Goal: Task Accomplishment & Management: Use online tool/utility

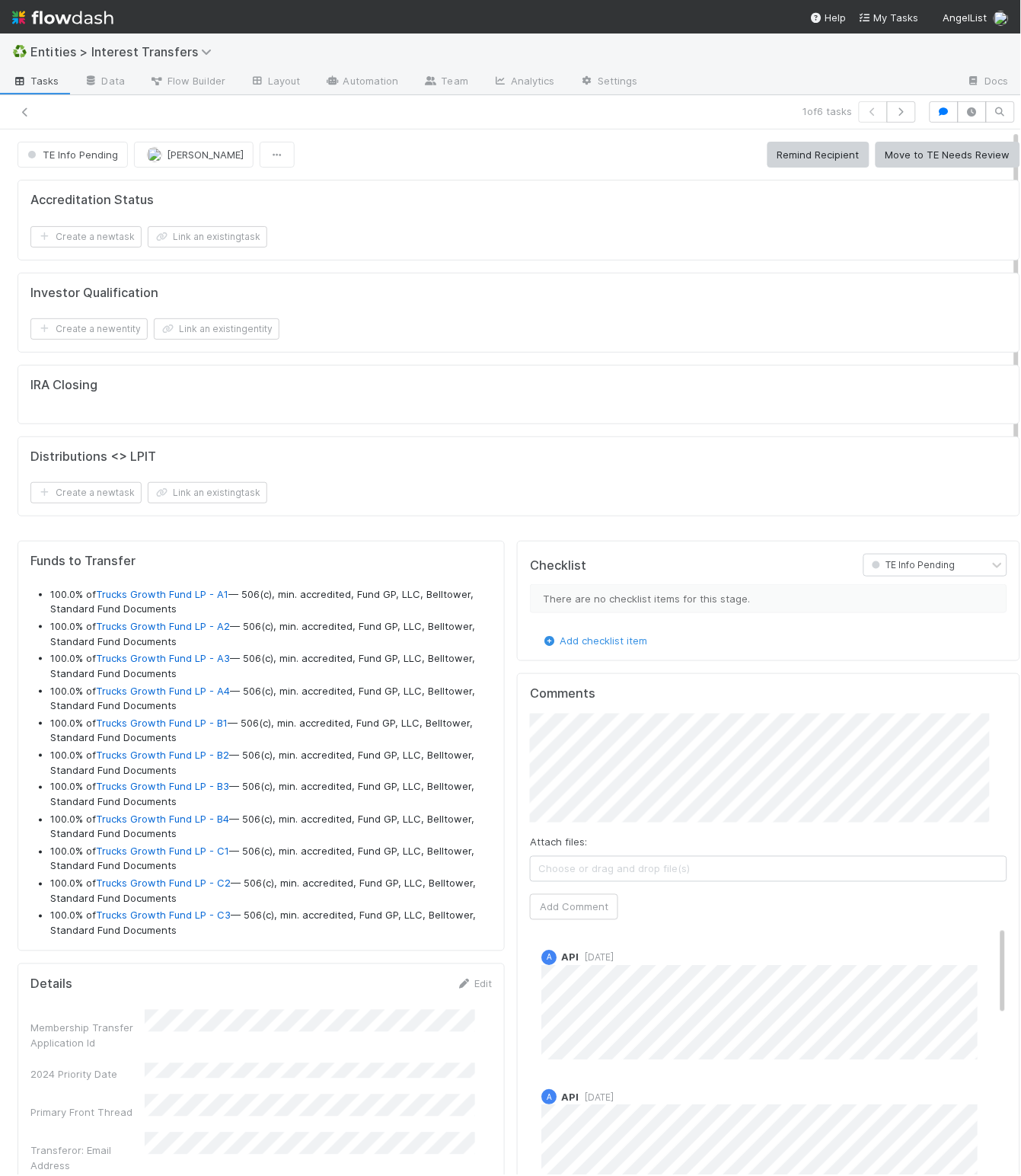
scroll to position [293, 441]
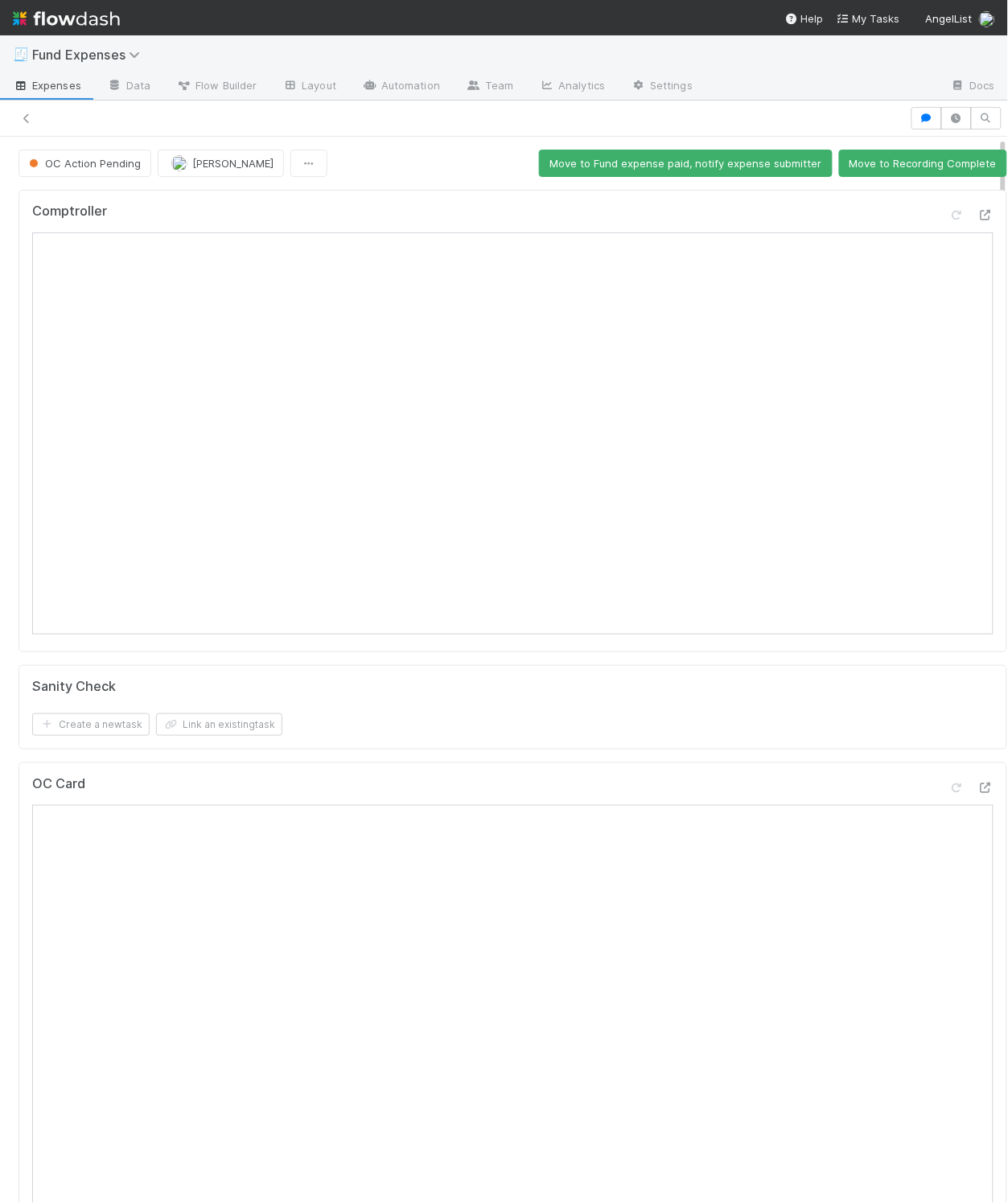
click at [115, 166] on span "OC Action Pending" at bounding box center [83, 163] width 115 height 13
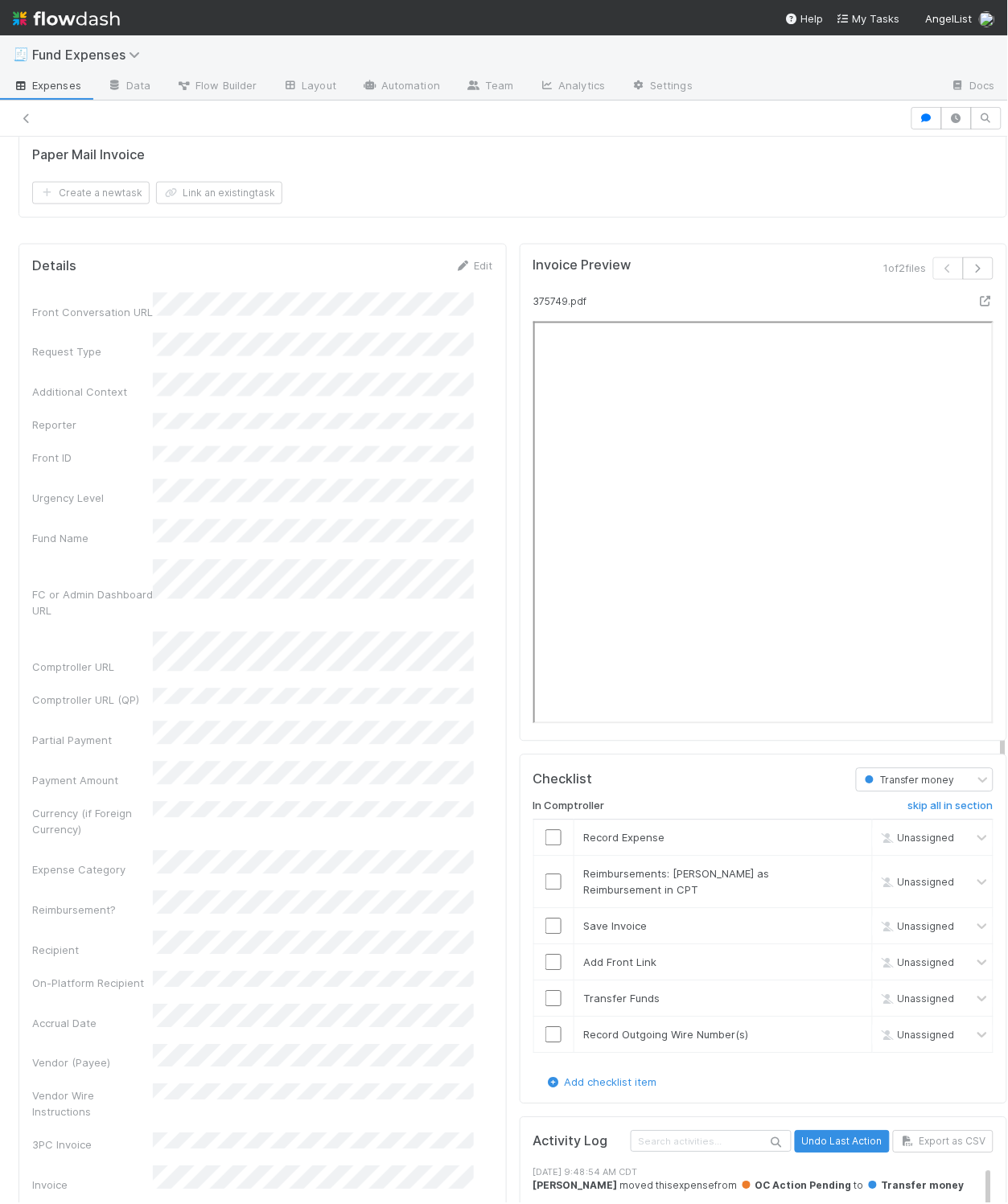
scroll to position [1853, 0]
click at [545, 844] on input "checkbox" at bounding box center [553, 836] width 17 height 17
click at [842, 879] on link "skip" at bounding box center [851, 871] width 20 height 13
checkbox input "true"
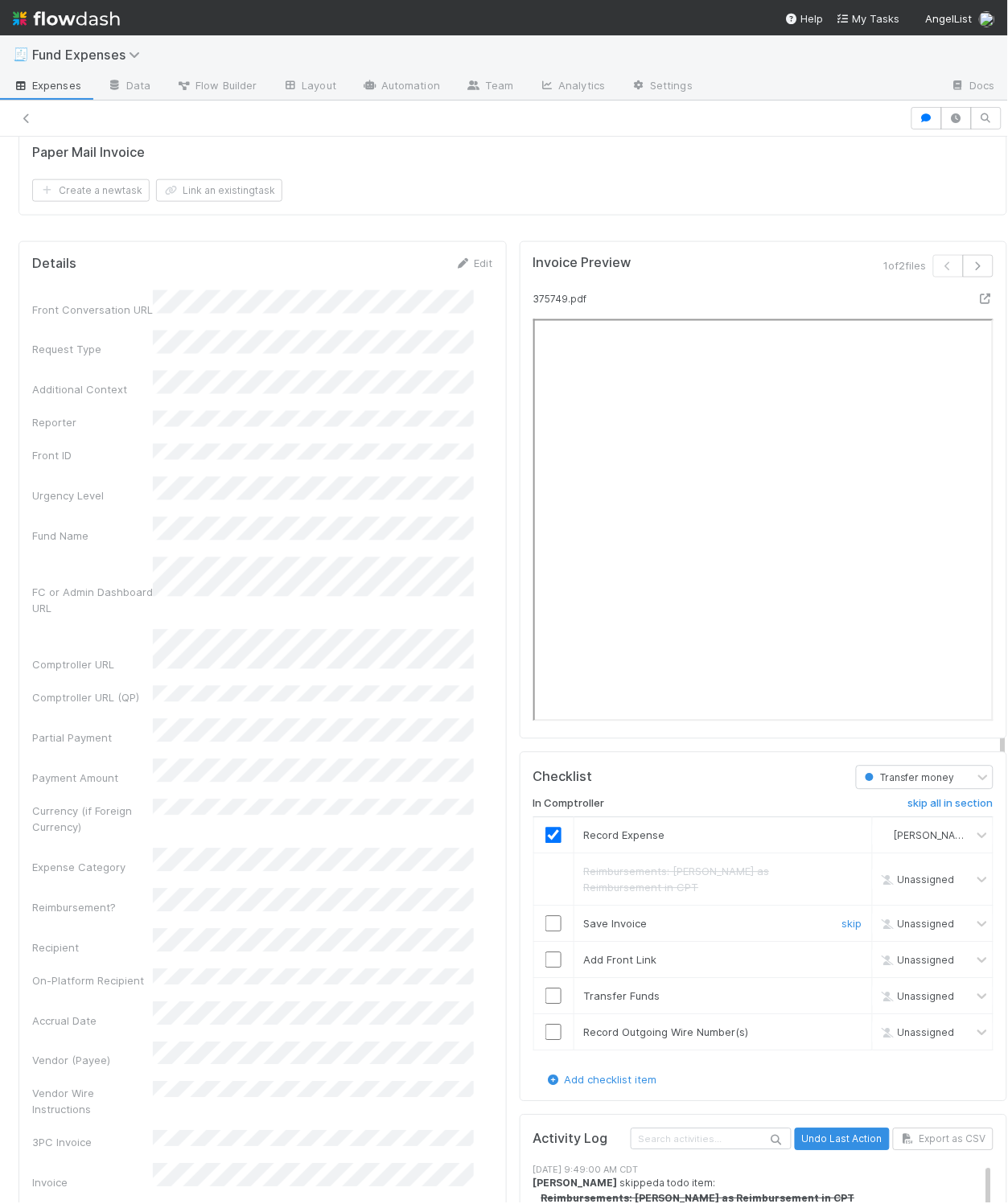
click at [545, 932] on input "checkbox" at bounding box center [553, 924] width 17 height 17
click at [545, 968] on input "checkbox" at bounding box center [553, 961] width 17 height 17
click at [537, 1001] on td at bounding box center [553, 996] width 40 height 36
click at [545, 1004] on input "checkbox" at bounding box center [553, 997] width 17 height 17
click at [545, 1041] on input "checkbox" at bounding box center [553, 1033] width 17 height 17
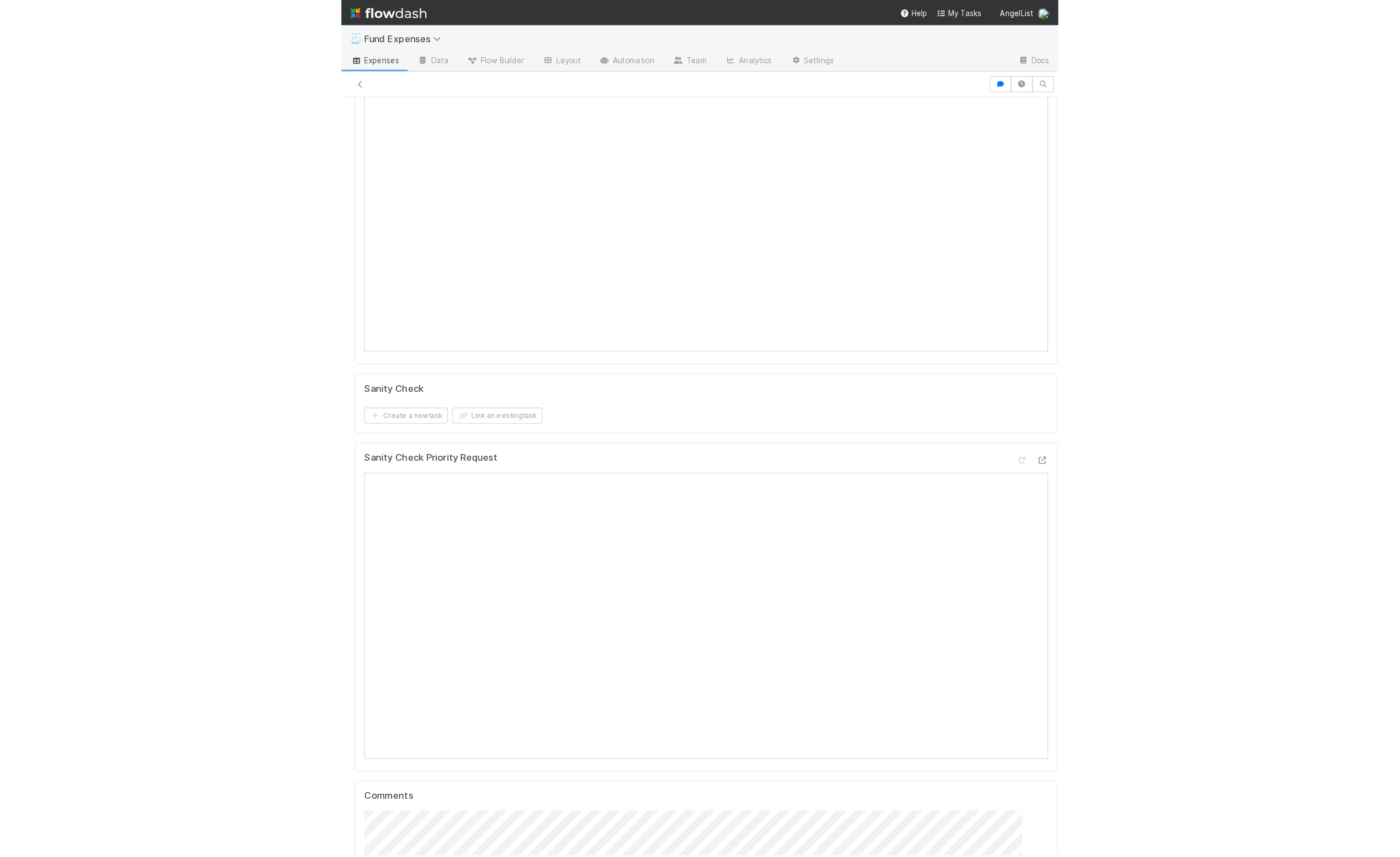
scroll to position [0, 0]
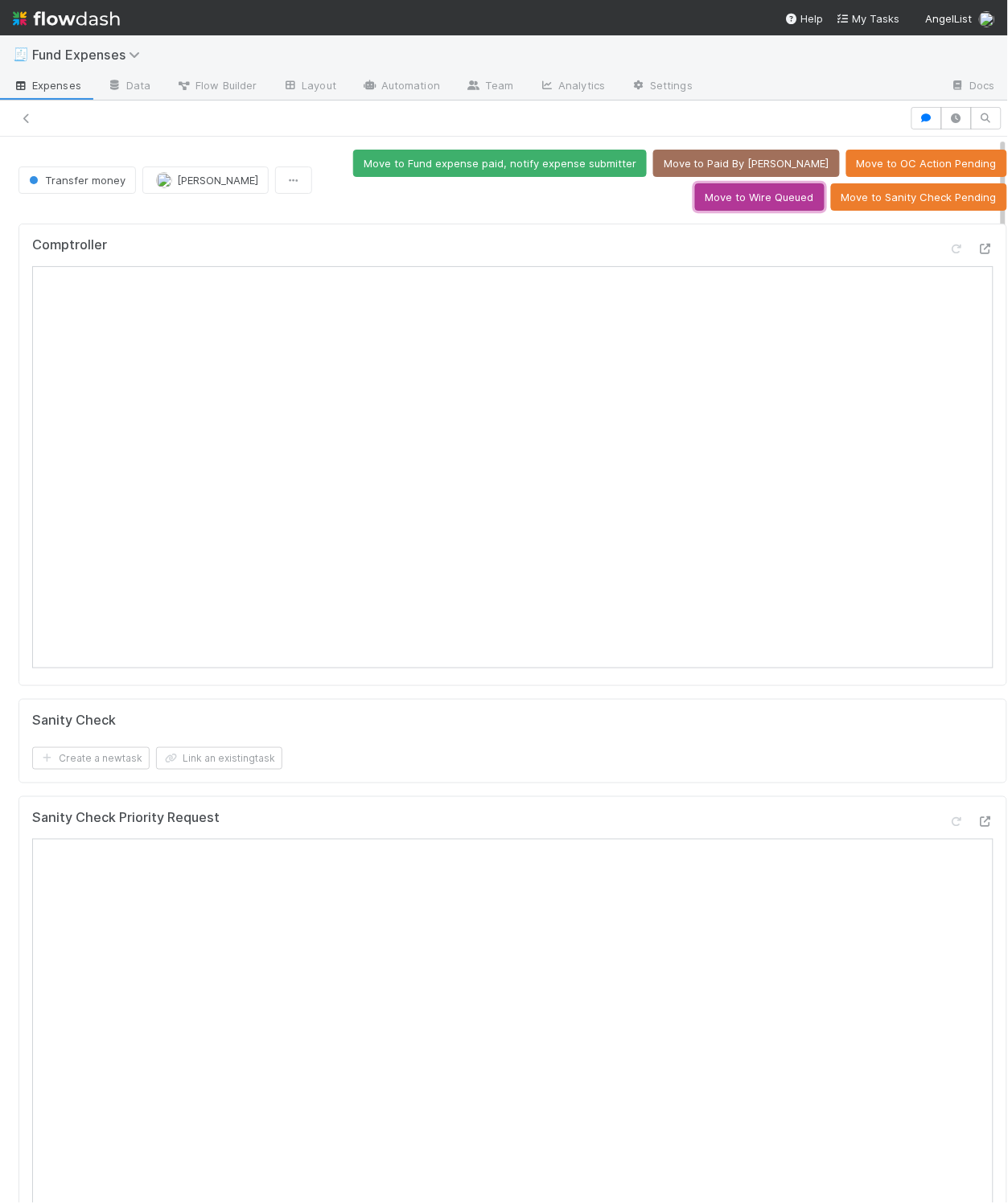
click at [740, 206] on button "Move to Wire Queued" at bounding box center [759, 197] width 129 height 27
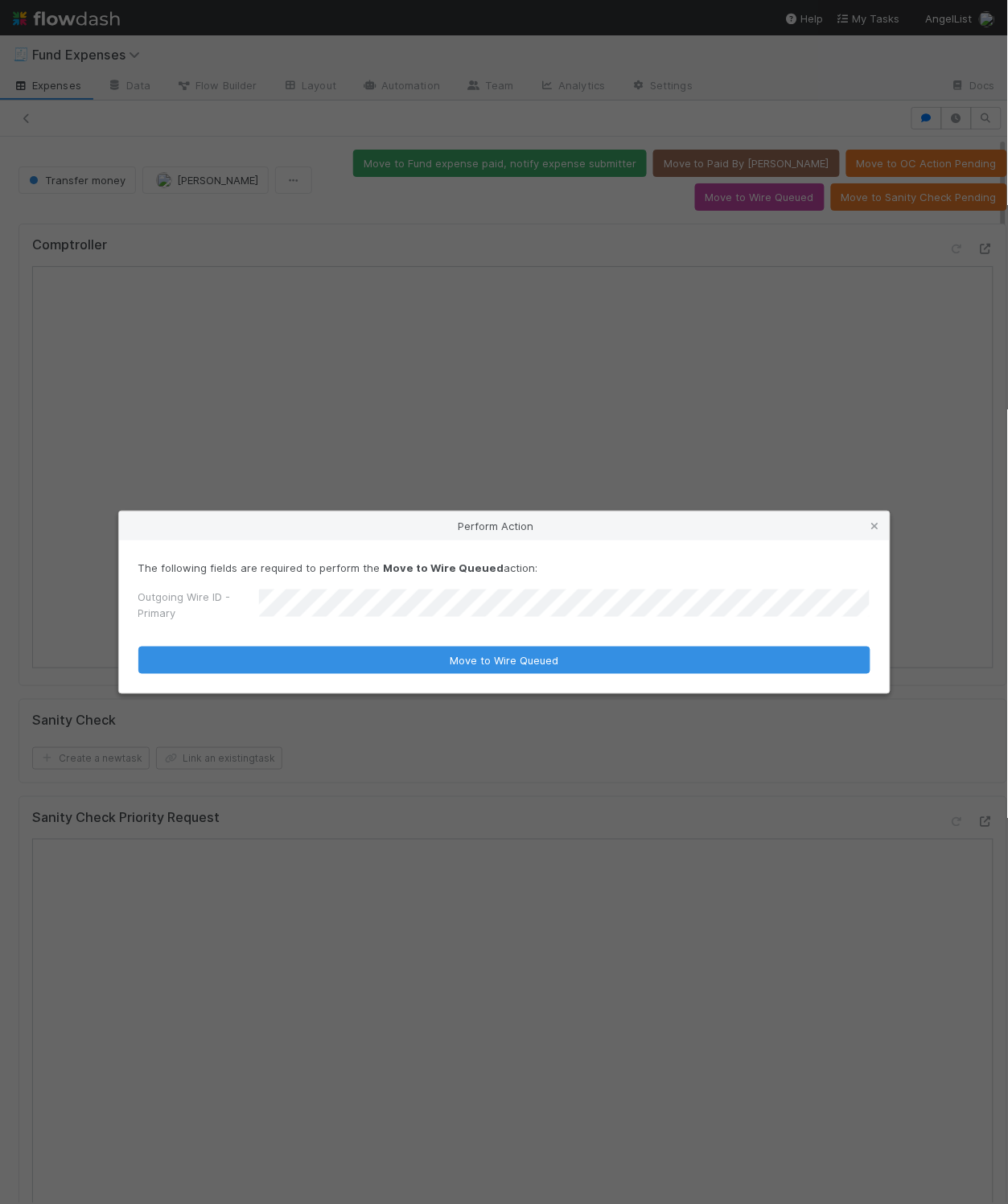
click at [138, 647] on button "Move to Wire Queued" at bounding box center [504, 661] width 732 height 27
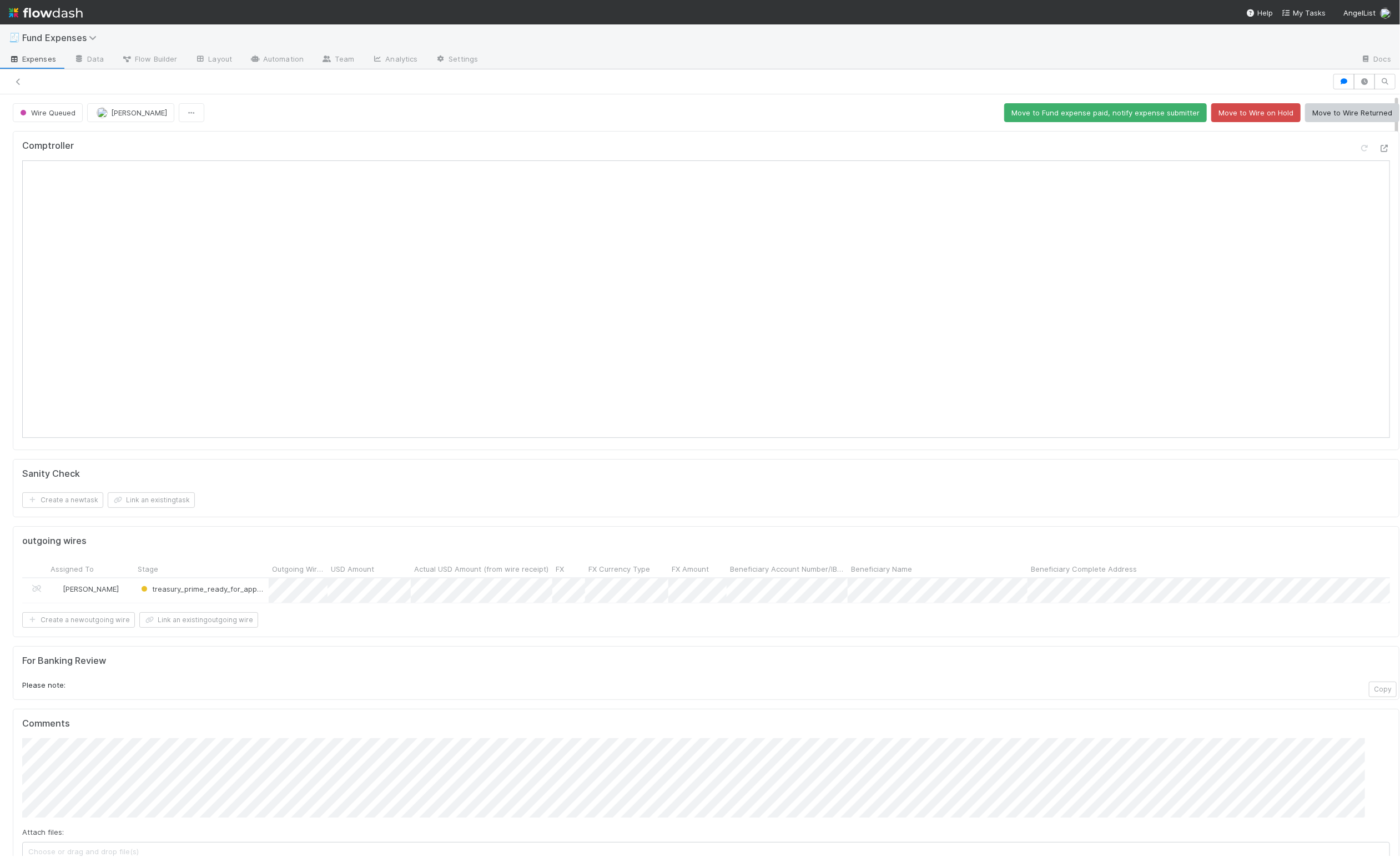
drag, startPoint x: 461, startPoint y: 95, endPoint x: 453, endPoint y: 97, distance: 8.2
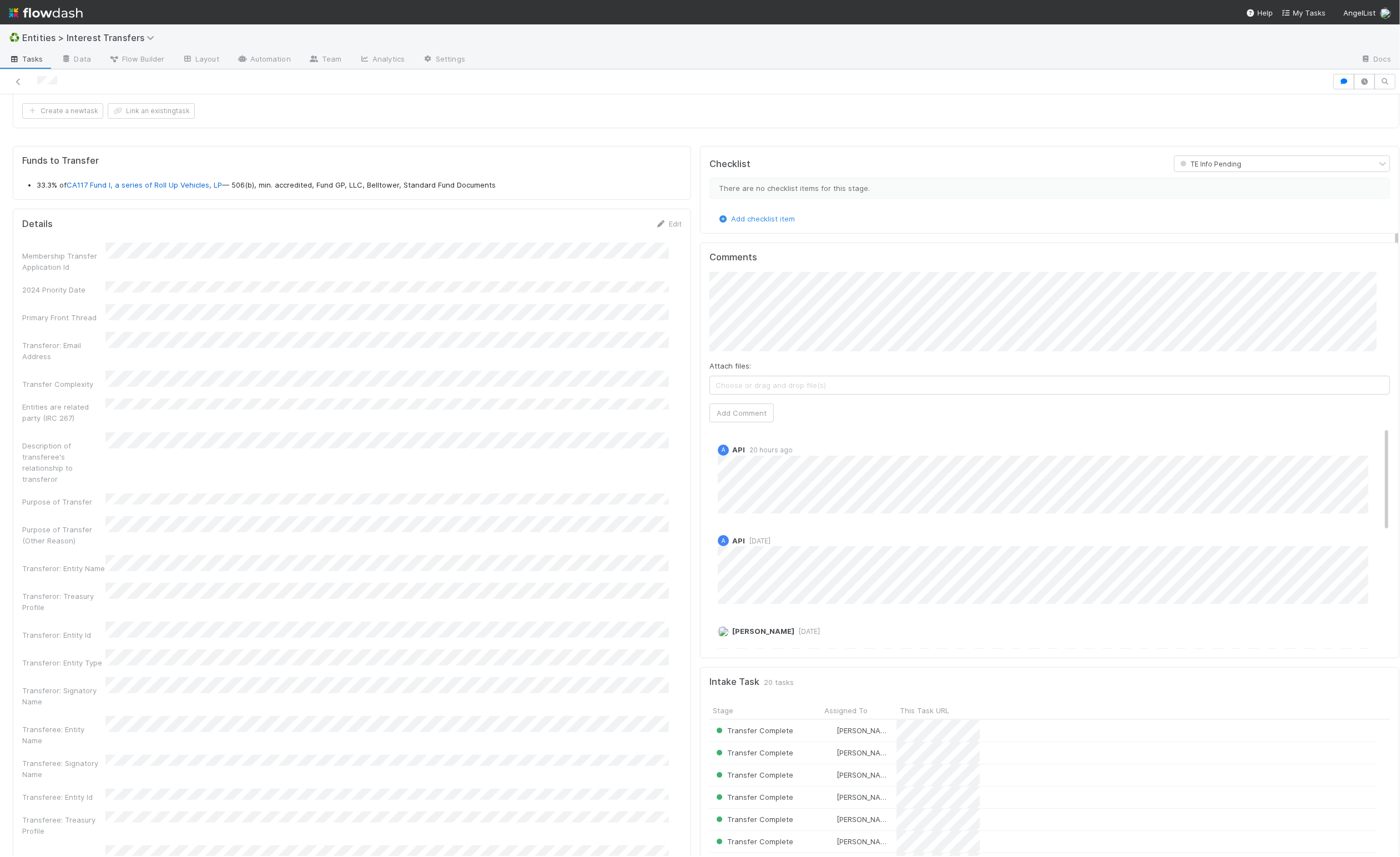
scroll to position [185, 0]
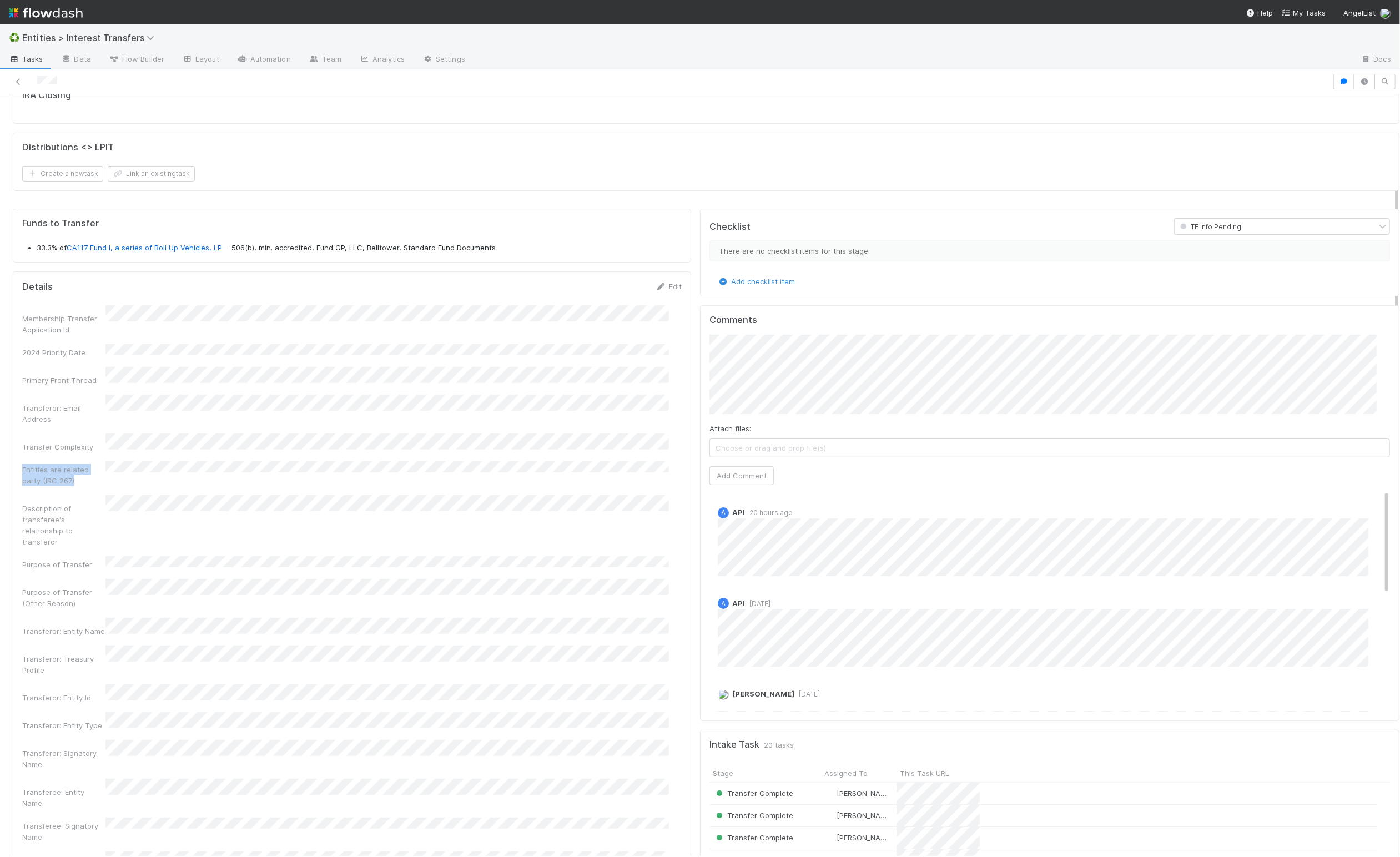
drag, startPoint x: 79, startPoint y: 463, endPoint x: 21, endPoint y: 457, distance: 58.3
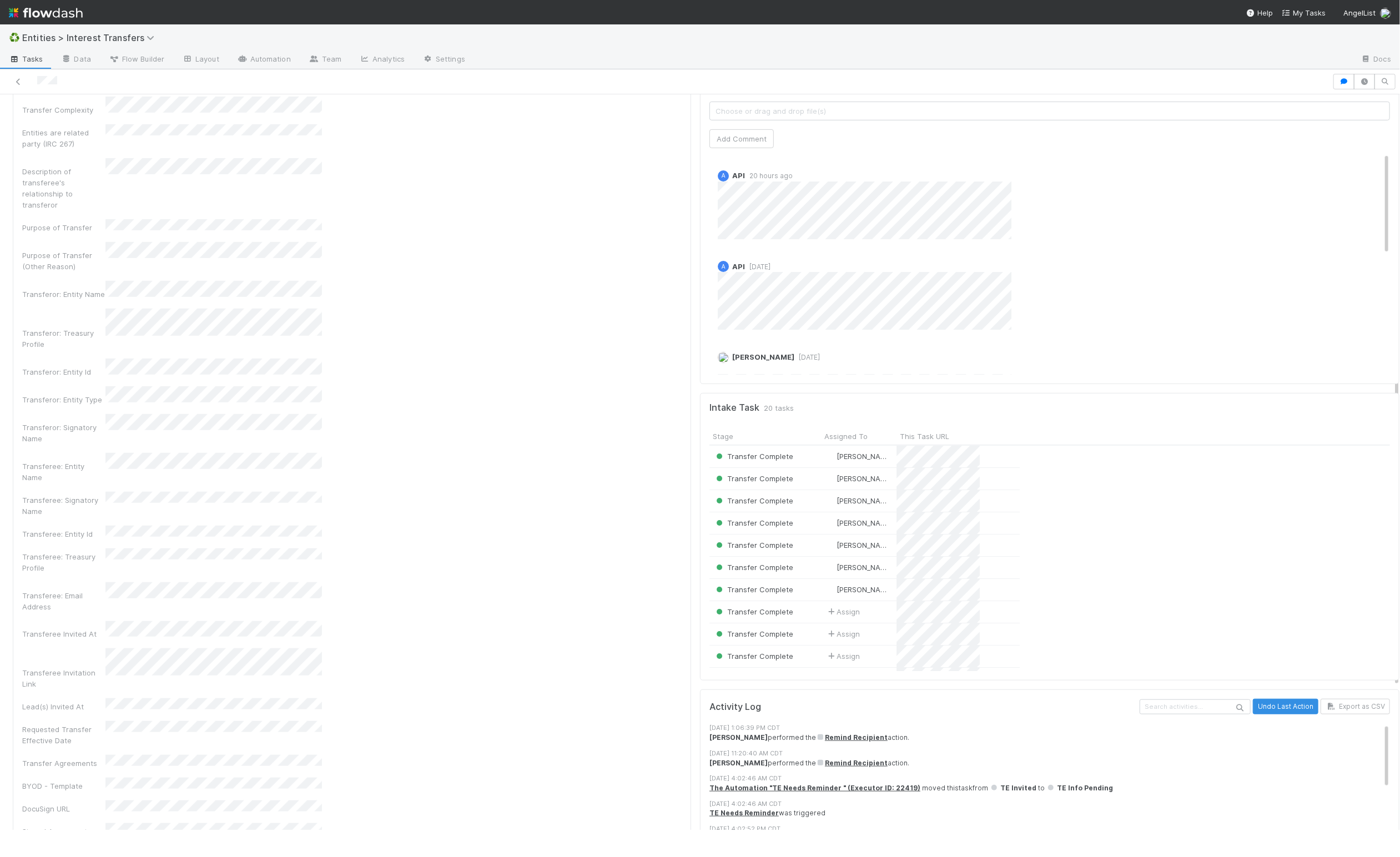
scroll to position [214, 654]
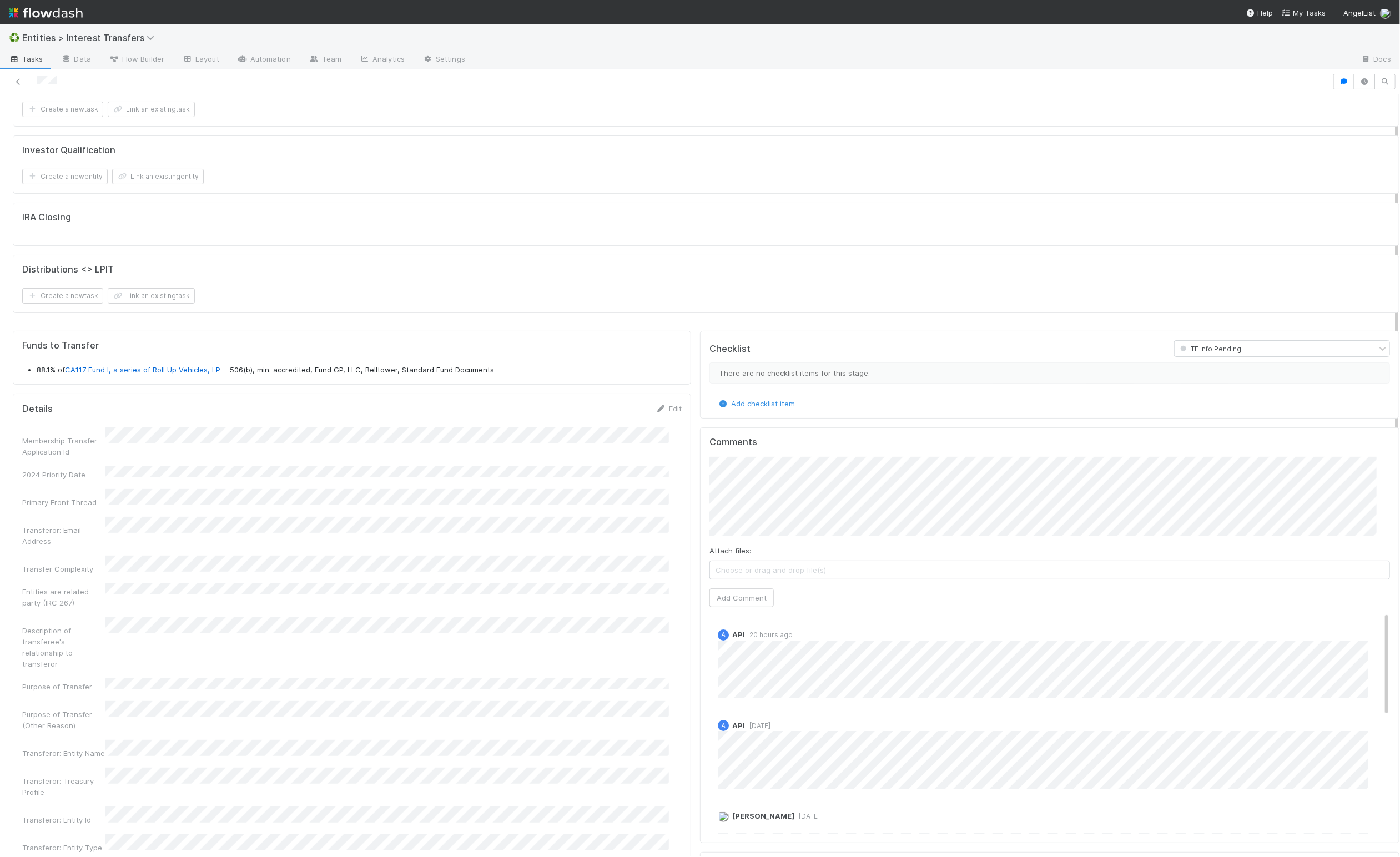
scroll to position [70, 0]
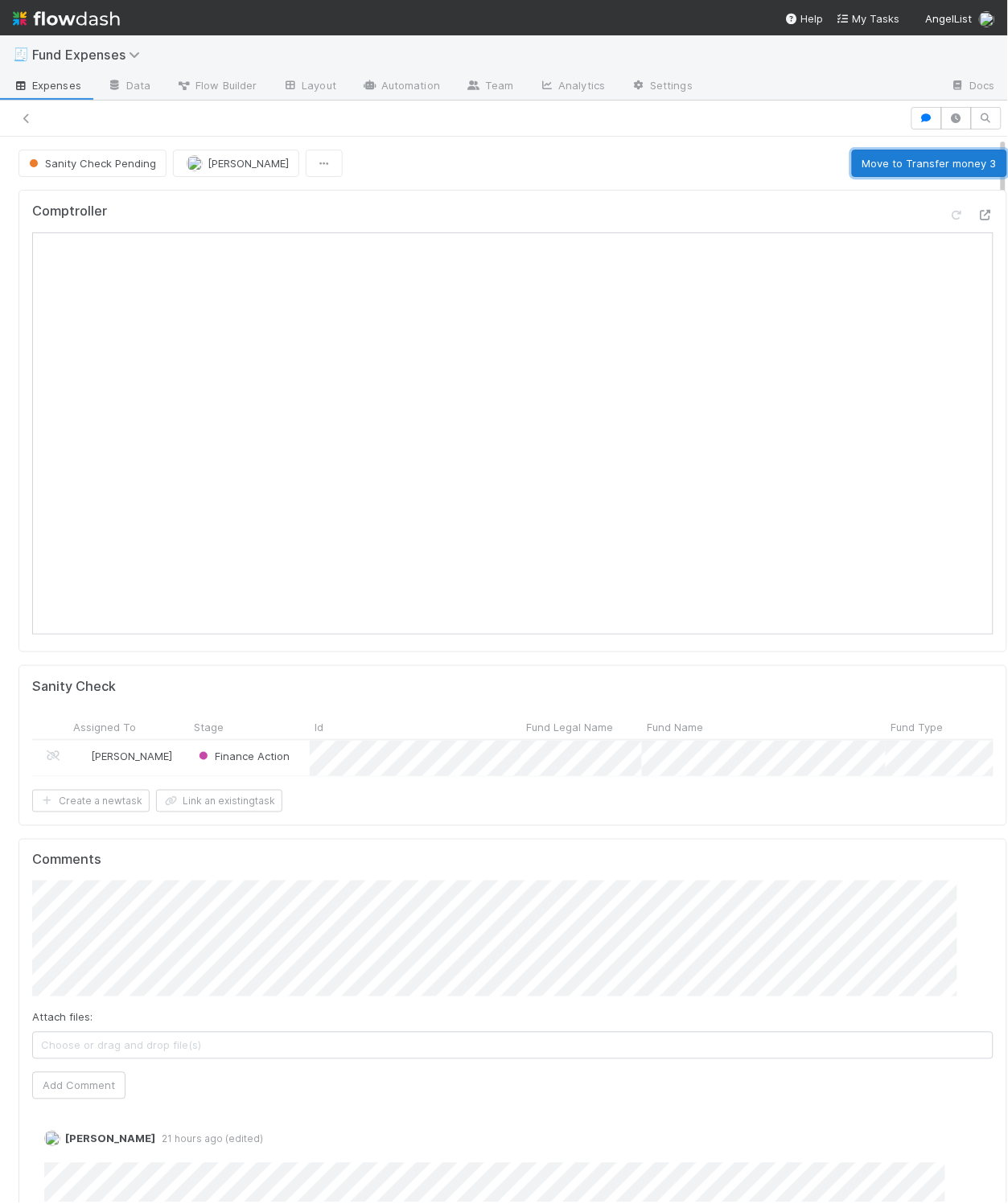
click at [920, 165] on button "Move to Transfer money 3" at bounding box center [929, 164] width 156 height 27
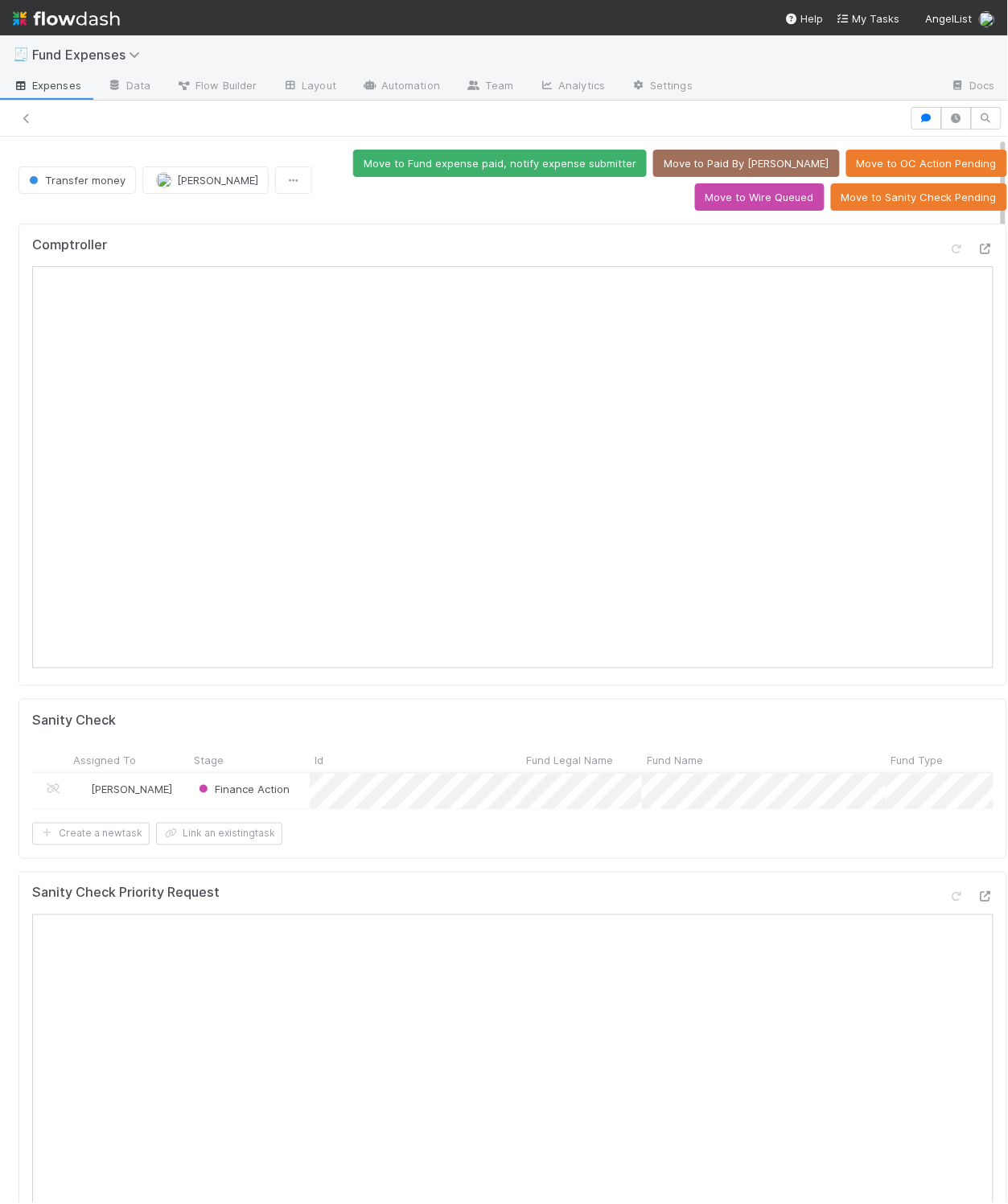
click at [620, 203] on div "Move to Fund expense paid, notify expense submitter Move to Paid By ALAM Move t…" at bounding box center [663, 180] width 689 height 61
click at [705, 200] on button "Move to Wire Queued" at bounding box center [759, 197] width 129 height 27
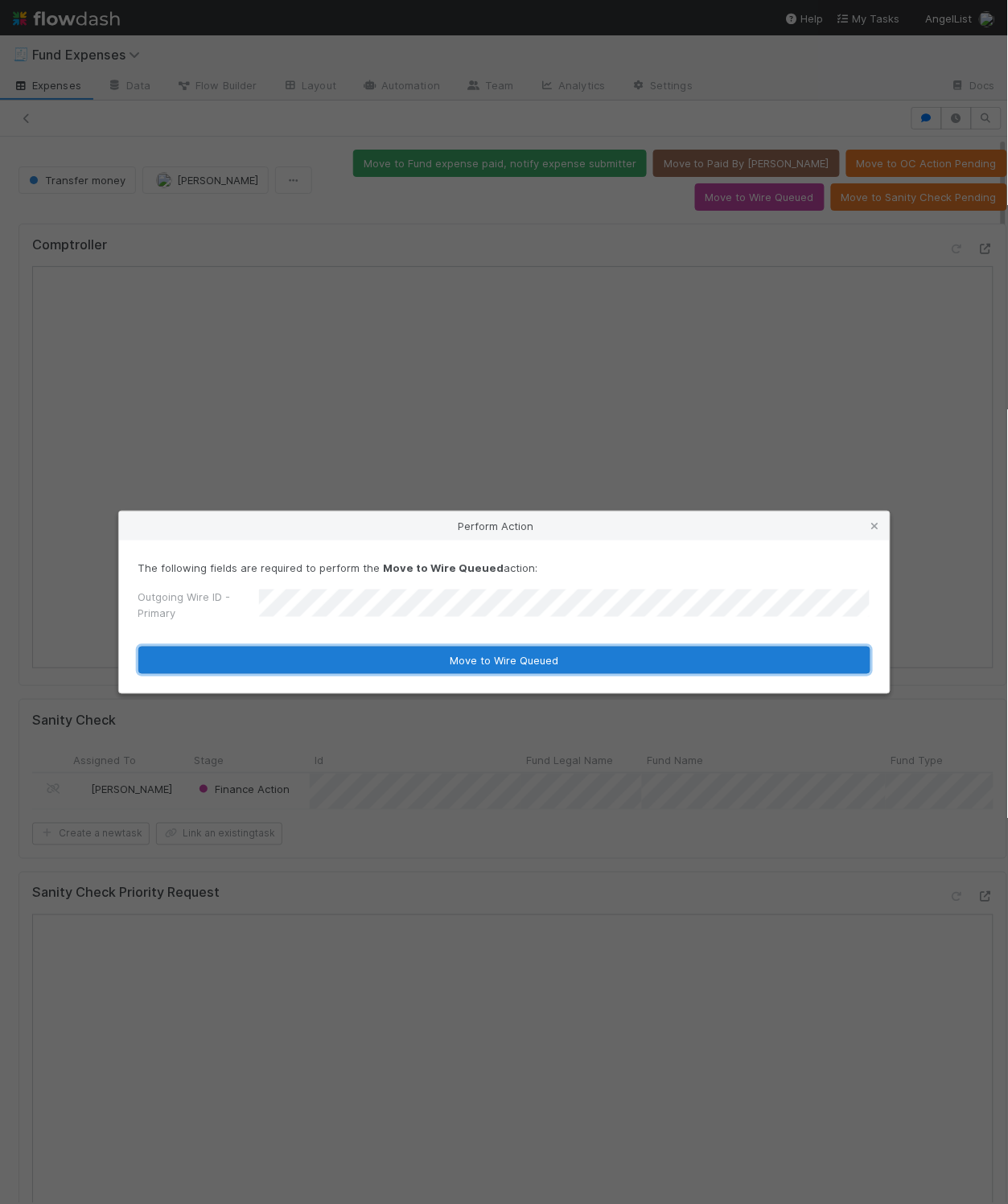
click at [673, 671] on button "Move to Wire Queued" at bounding box center [504, 661] width 732 height 27
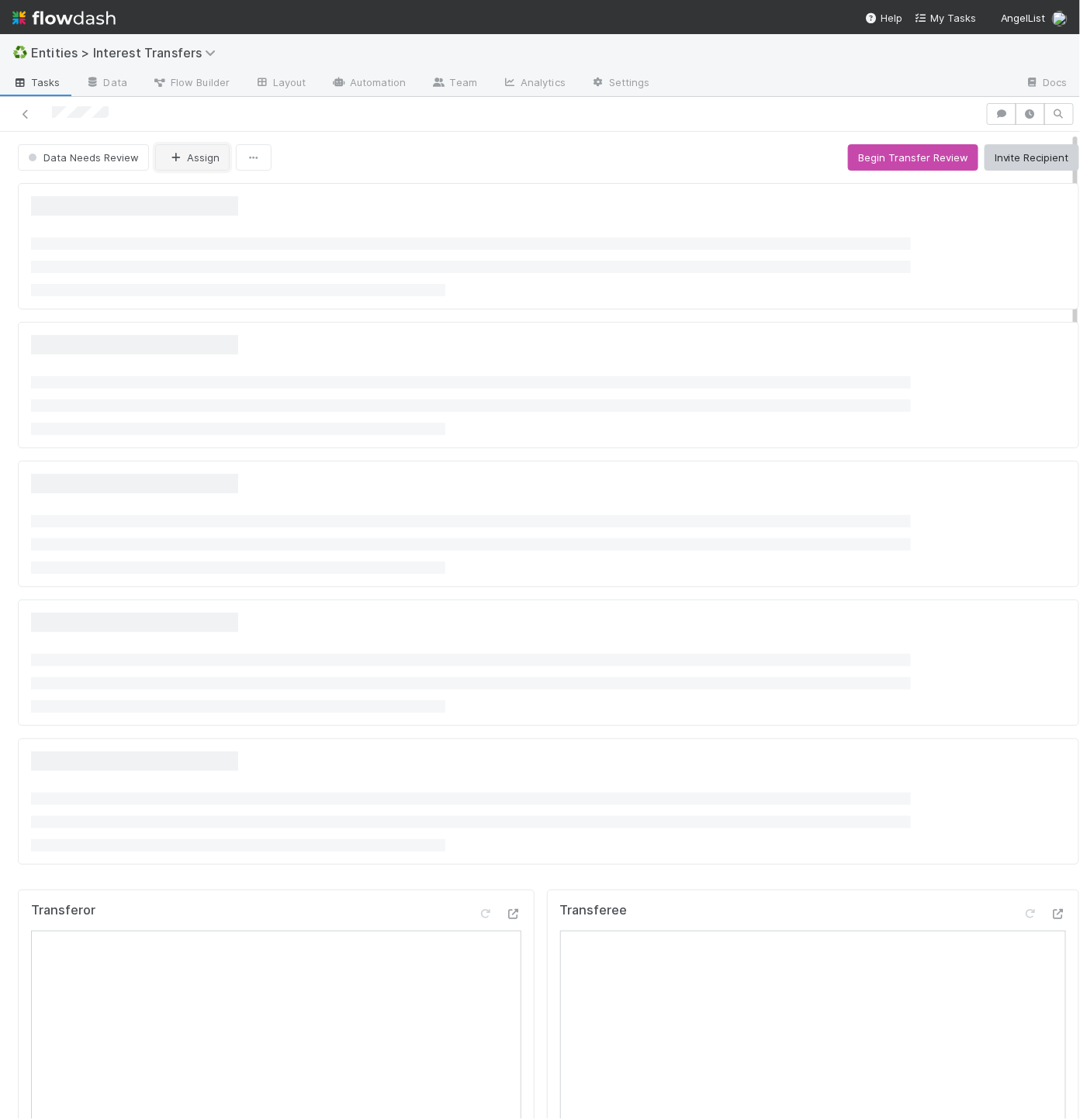
click at [186, 168] on button "Assign" at bounding box center [191, 158] width 74 height 26
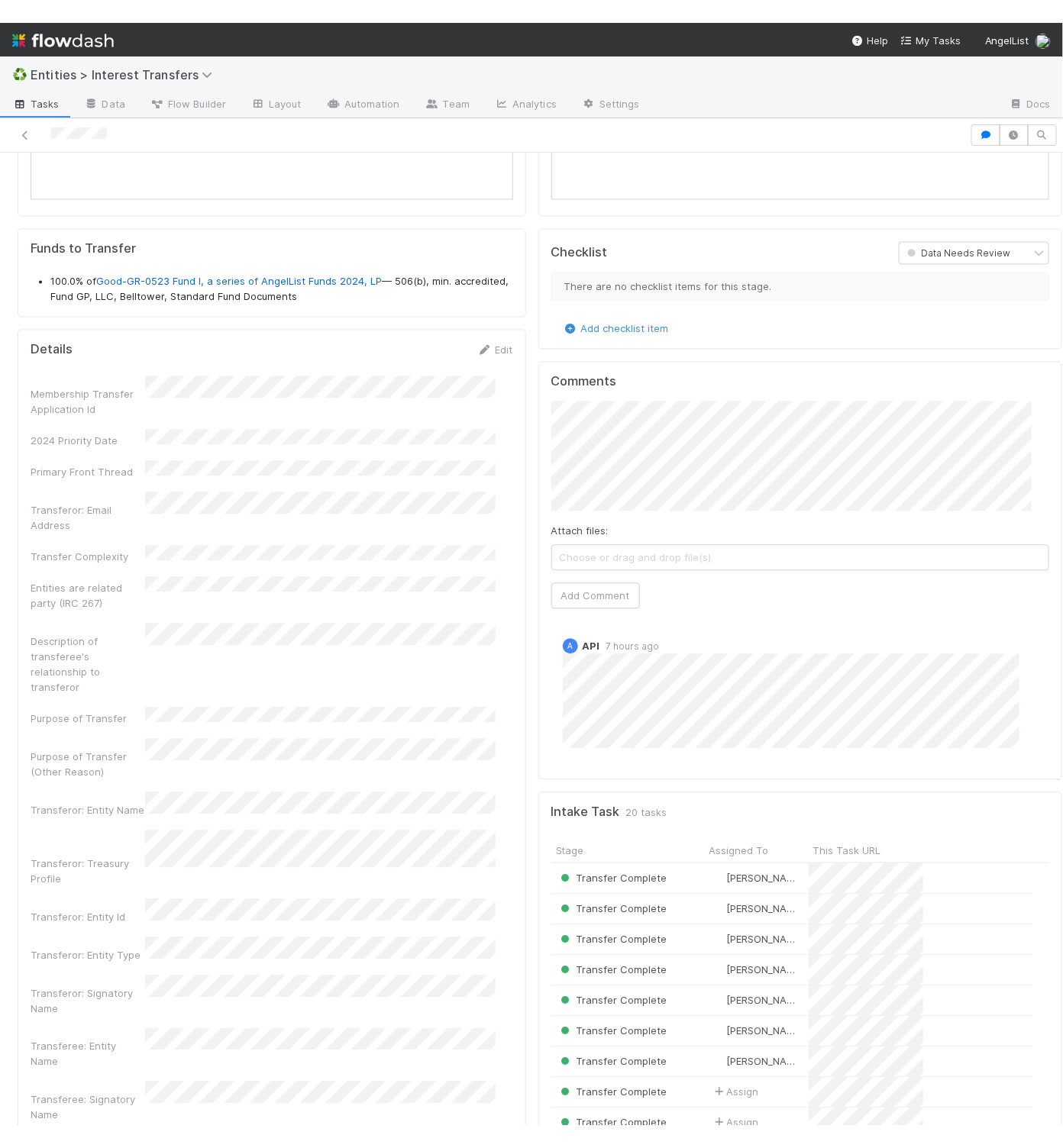
scroll to position [18, 18]
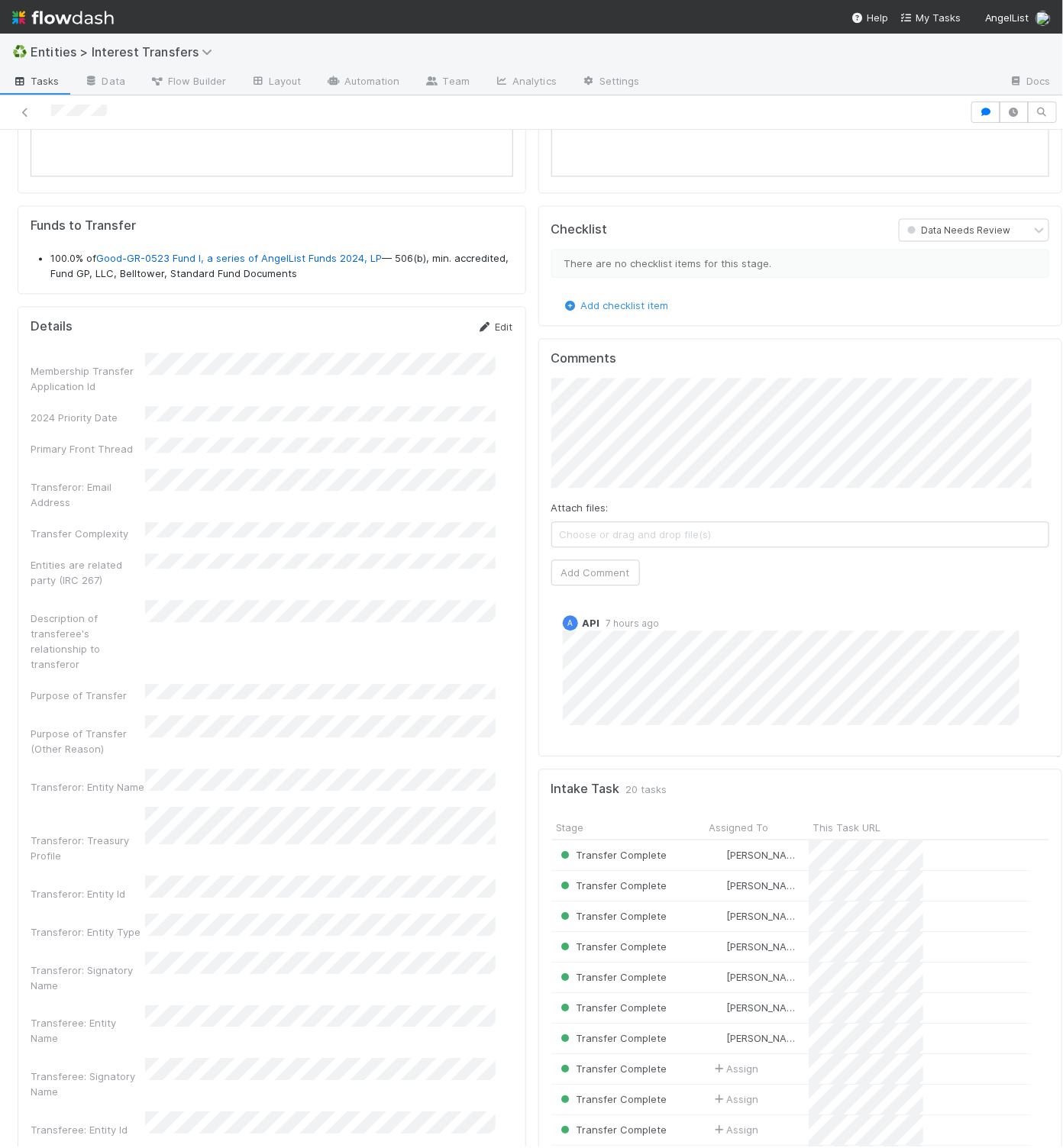
click at [477, 332] on link "Edit" at bounding box center [495, 326] width 36 height 12
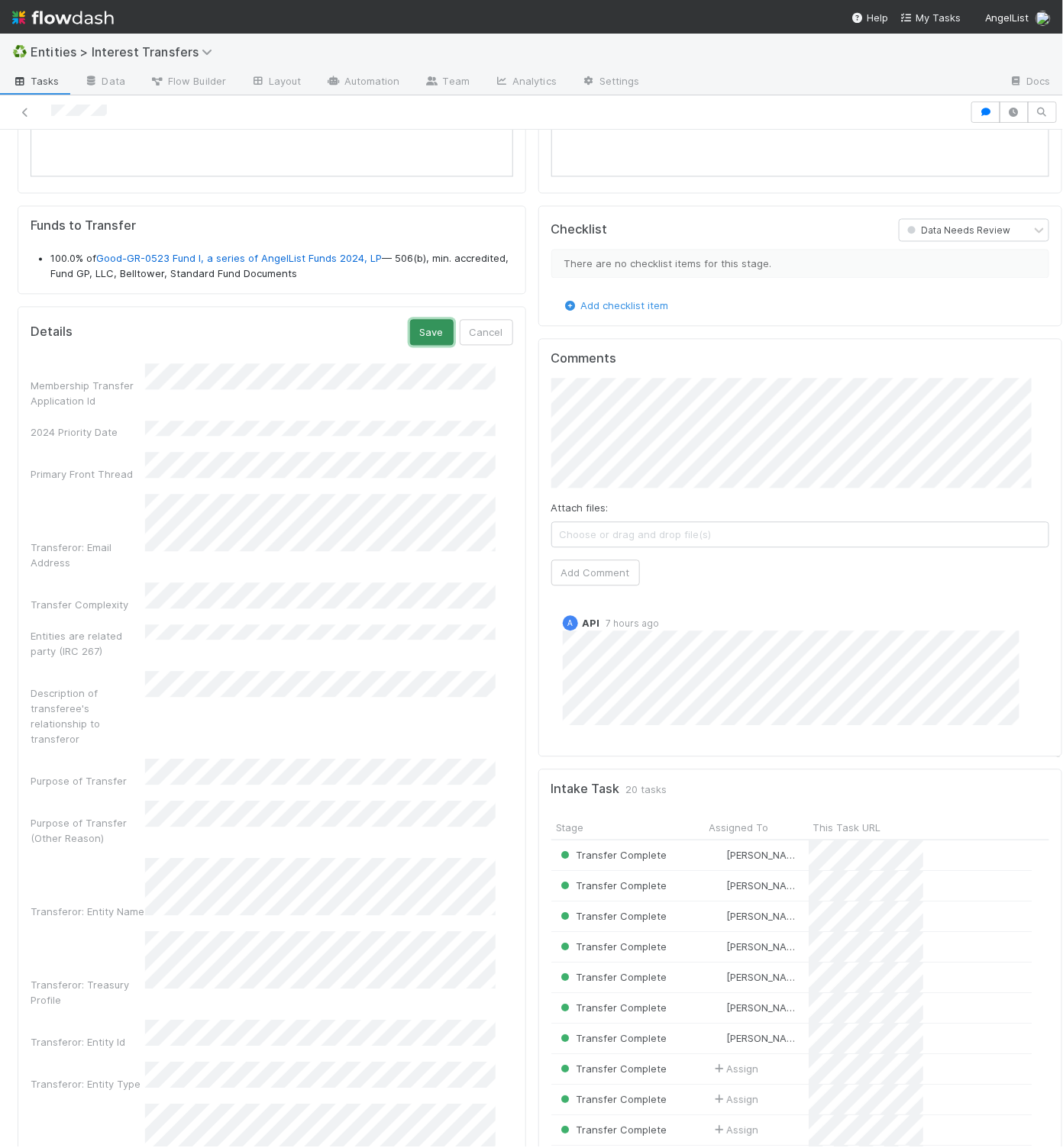
click at [411, 345] on button "Save" at bounding box center [431, 332] width 43 height 26
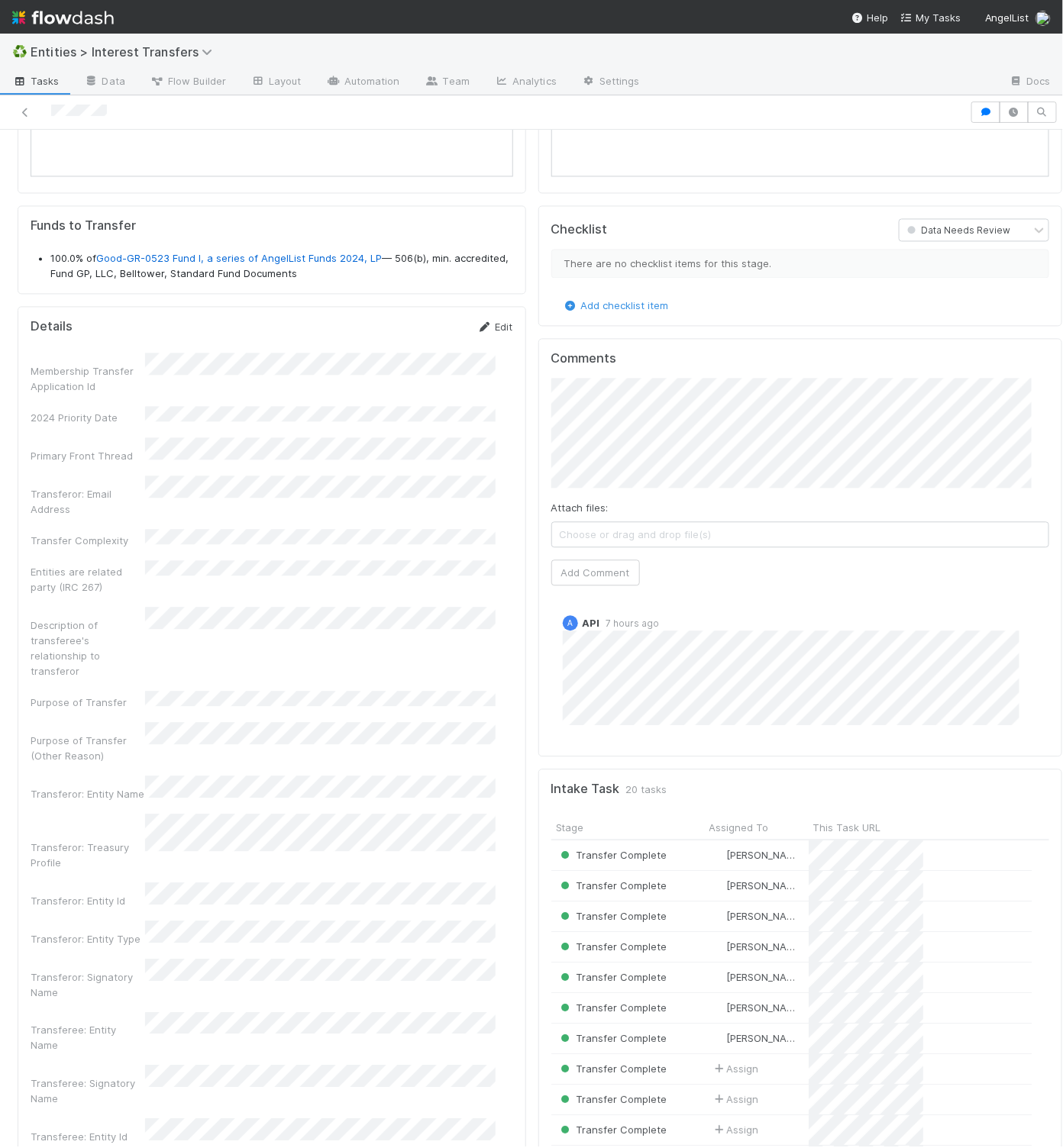
click at [487, 332] on link "Edit" at bounding box center [495, 326] width 36 height 12
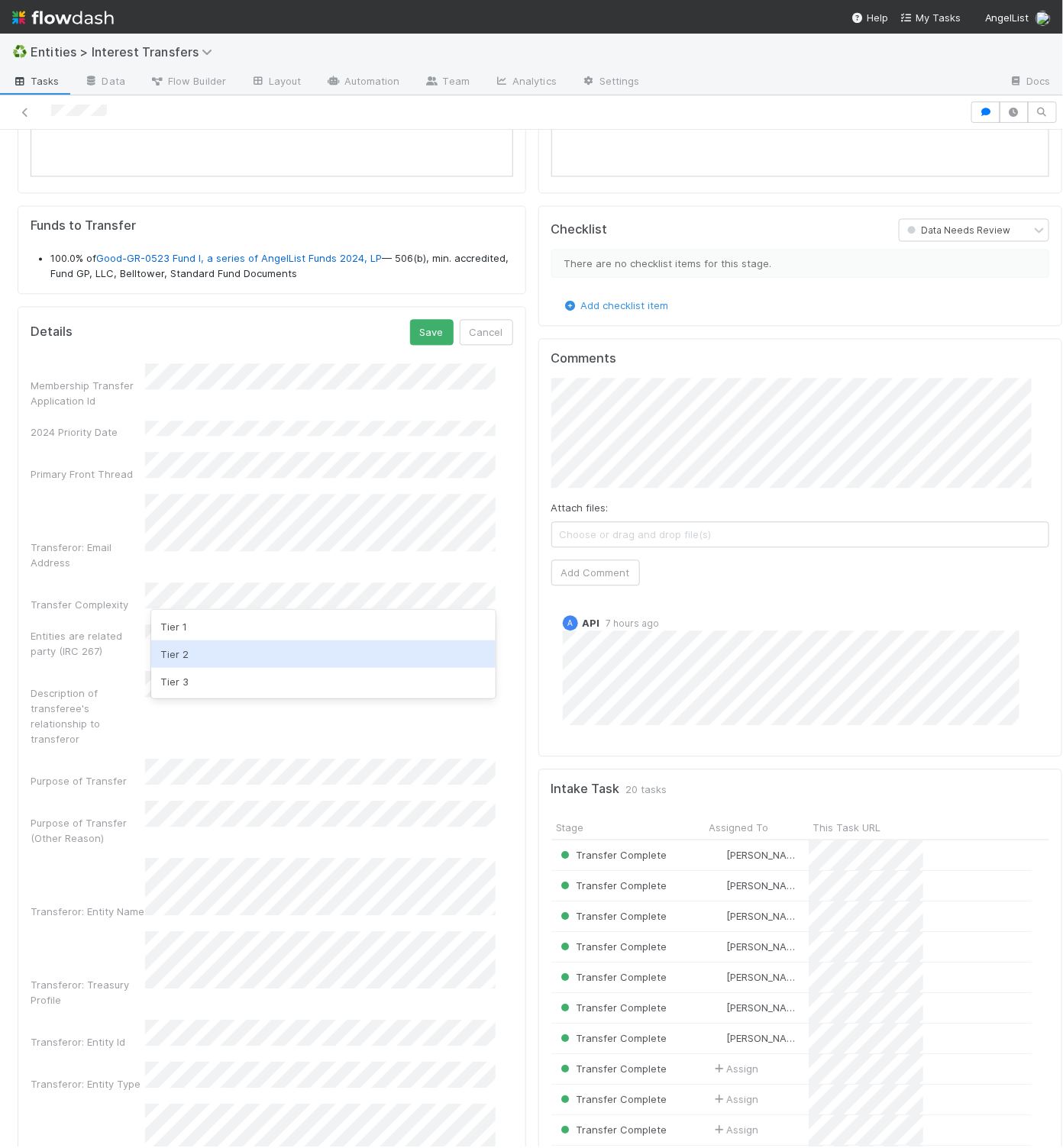
click at [257, 651] on div "Tier 2" at bounding box center [323, 654] width 344 height 28
drag, startPoint x: 415, startPoint y: 358, endPoint x: 514, endPoint y: 403, distance: 108.7
click at [415, 345] on button "Save" at bounding box center [431, 332] width 43 height 26
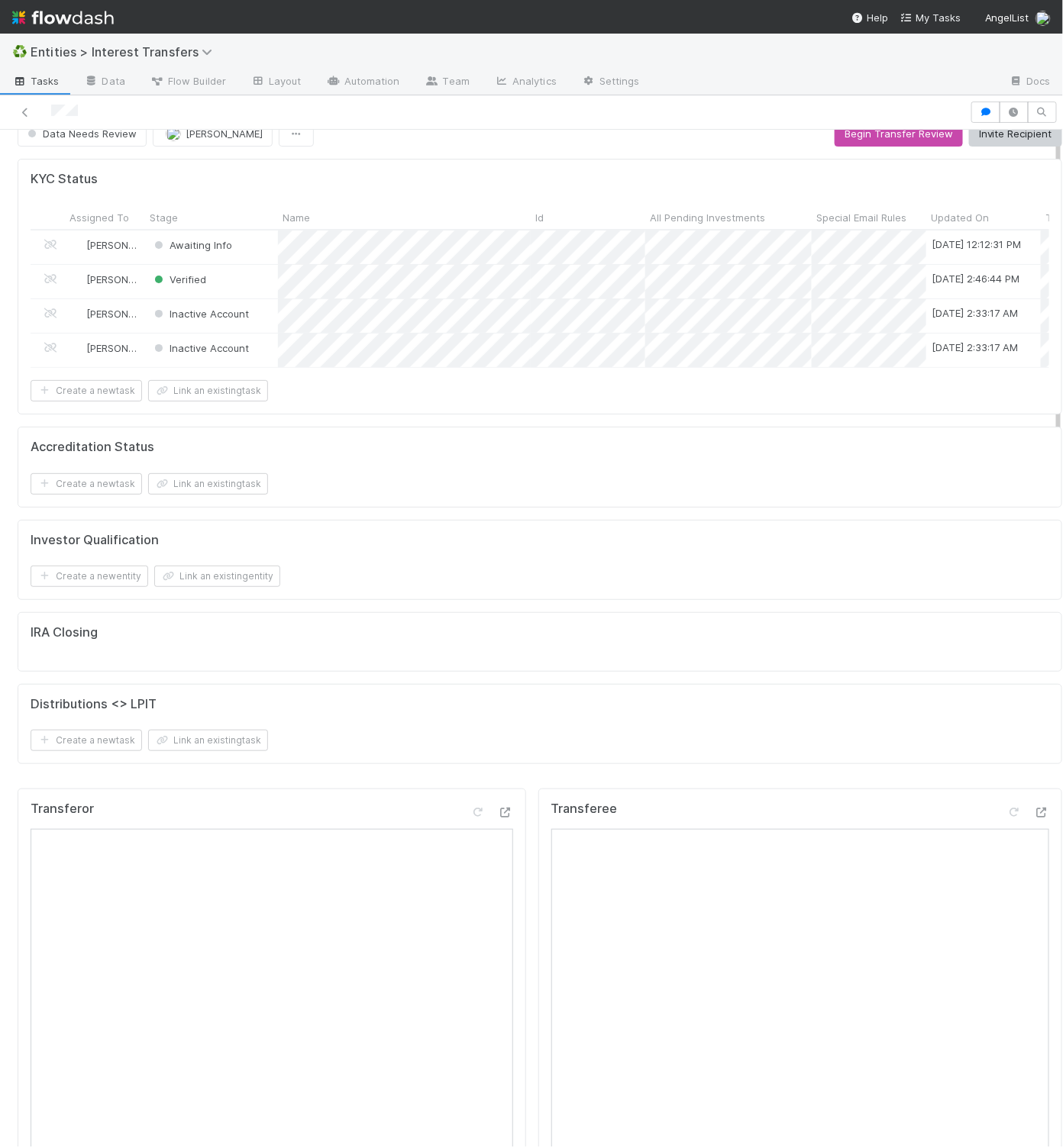
scroll to position [0, 0]
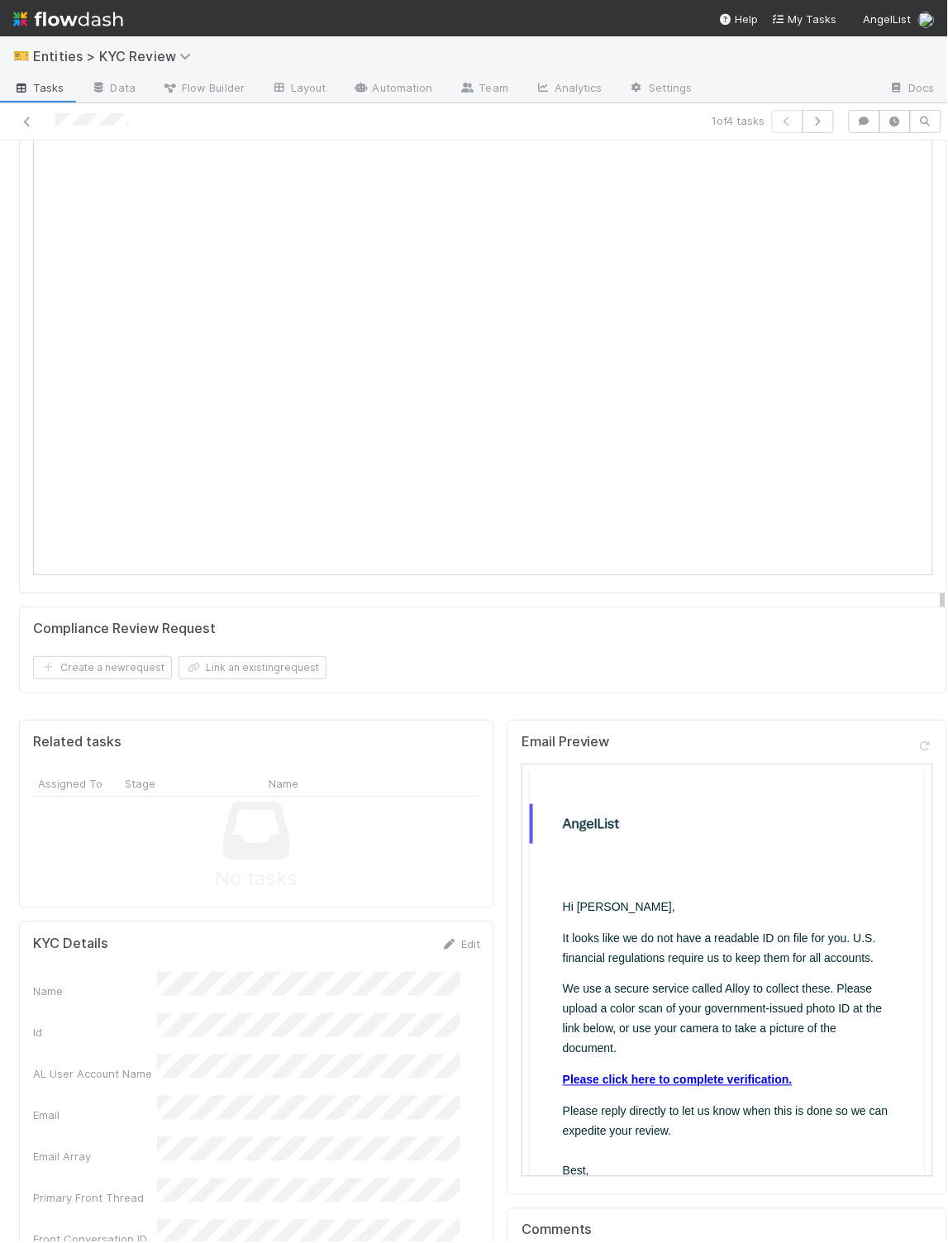
scroll to position [1258, 0]
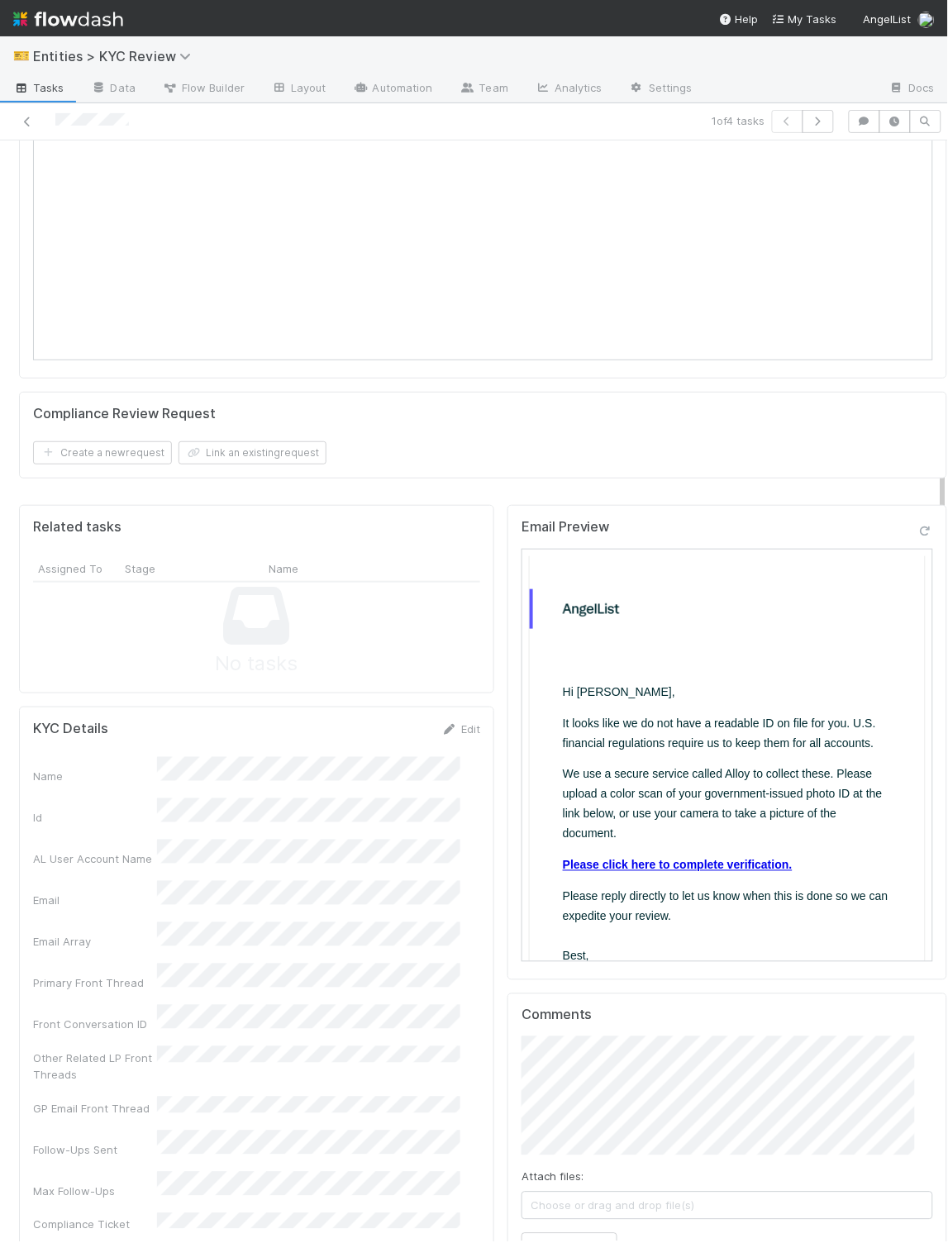
click at [898, 505] on div "Email Preview" at bounding box center [727, 742] width 440 height 475
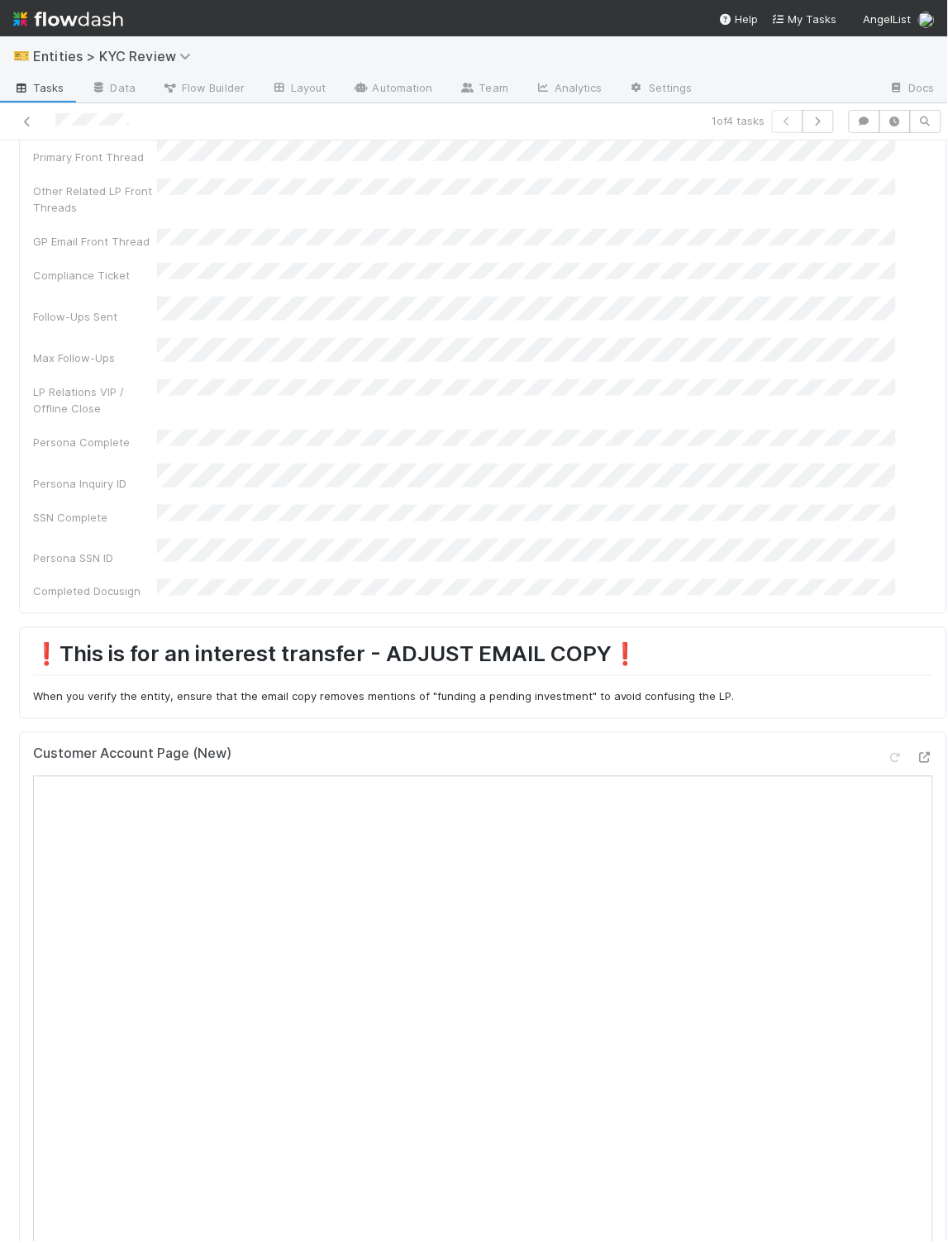
scroll to position [0, 0]
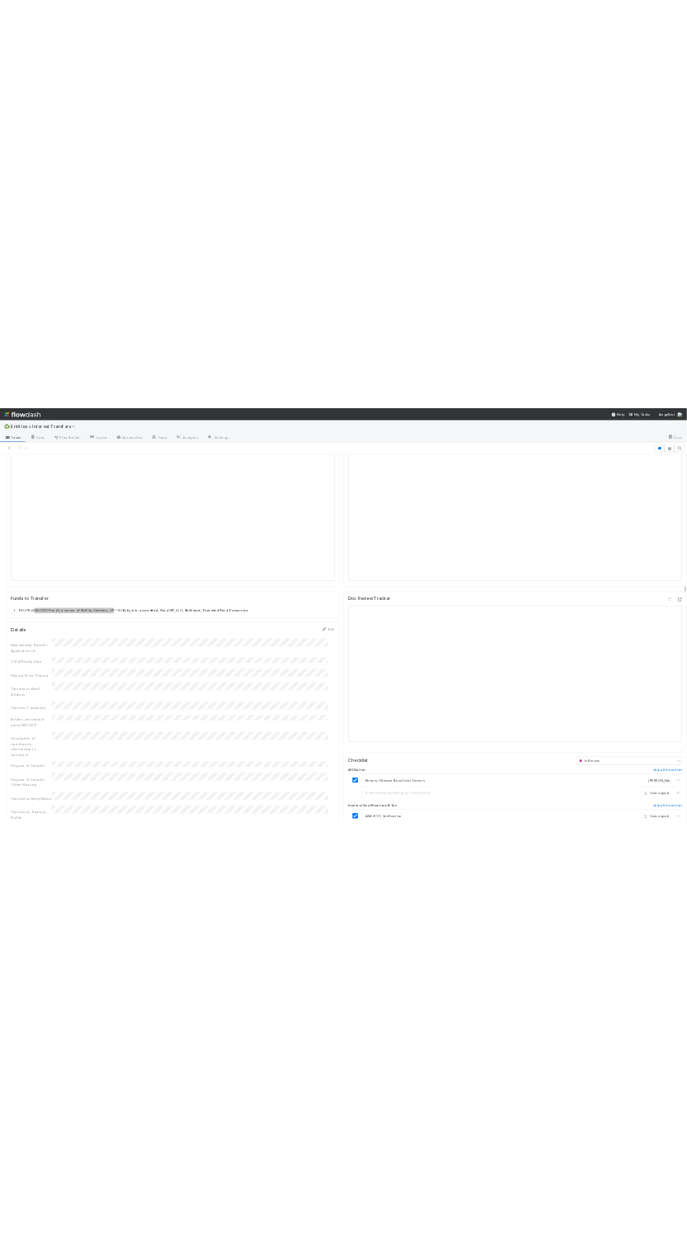
scroll to position [19, 19]
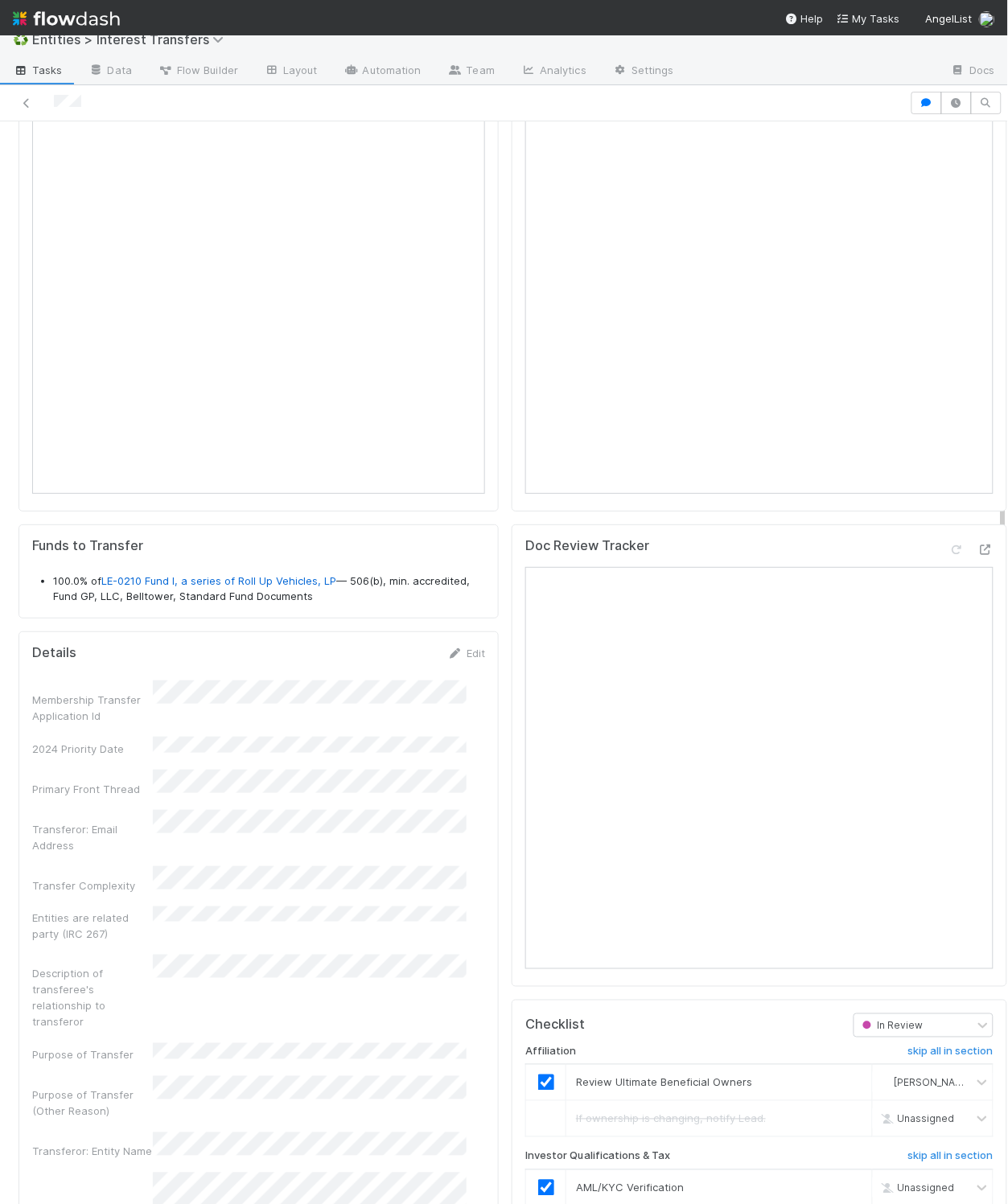
click at [512, 565] on div "Doc Review Tracker" at bounding box center [759, 755] width 495 height 462
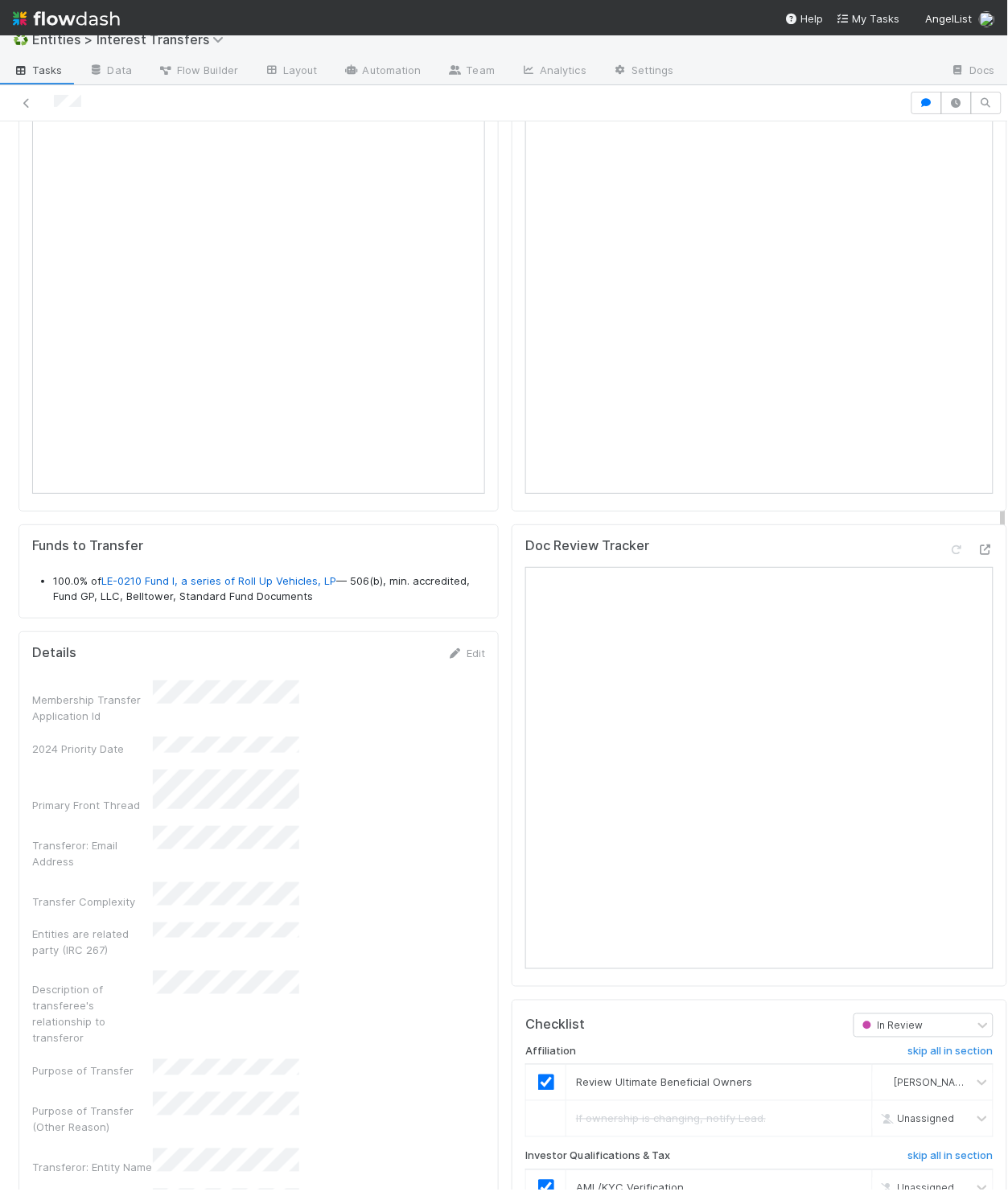
scroll to position [310, 430]
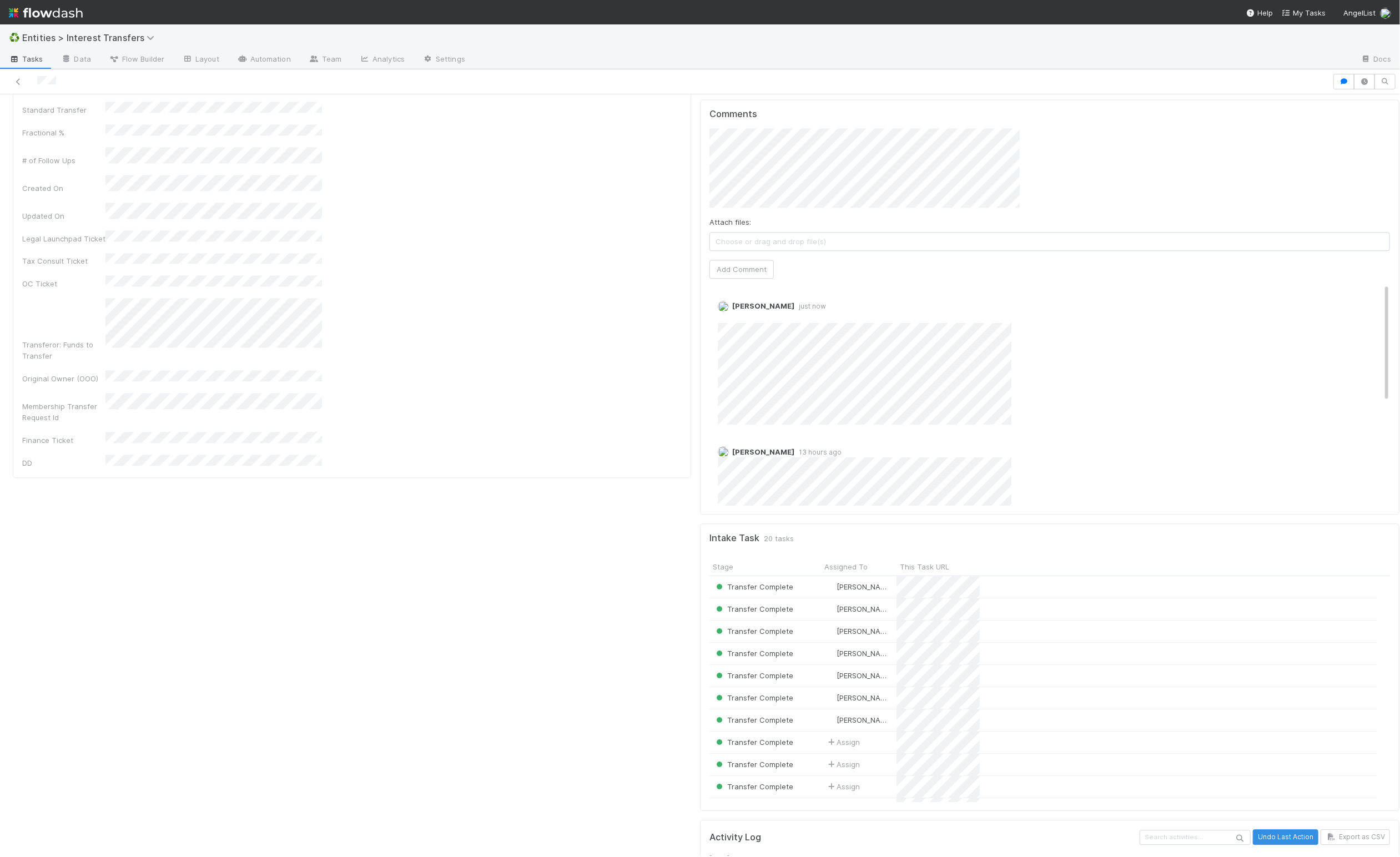
scroll to position [214, 654]
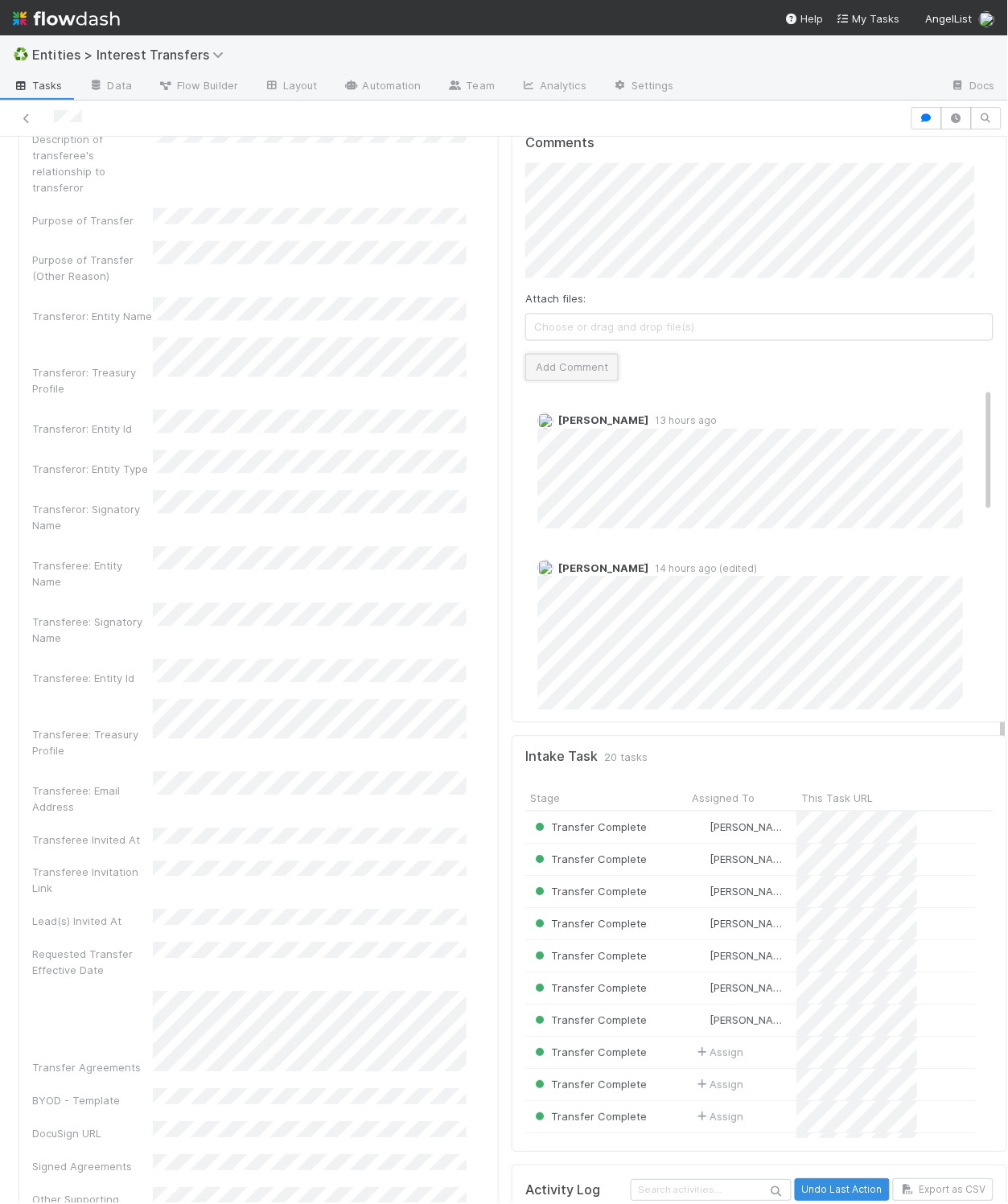
click at [582, 382] on button "Add Comment" at bounding box center [572, 368] width 93 height 27
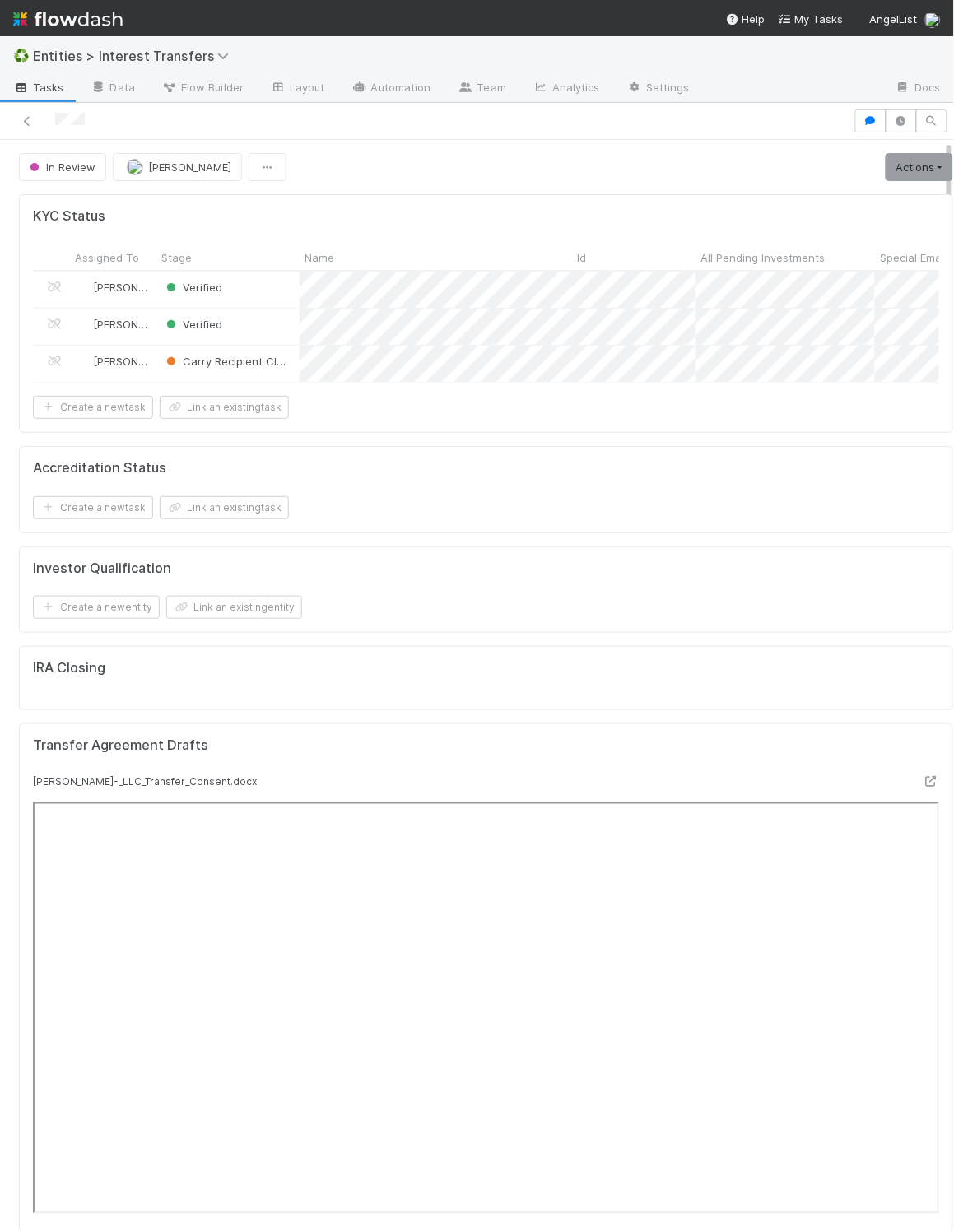
scroll to position [317, 401]
click at [511, 520] on div "Create a new task Link an existing task" at bounding box center [486, 507] width 906 height 23
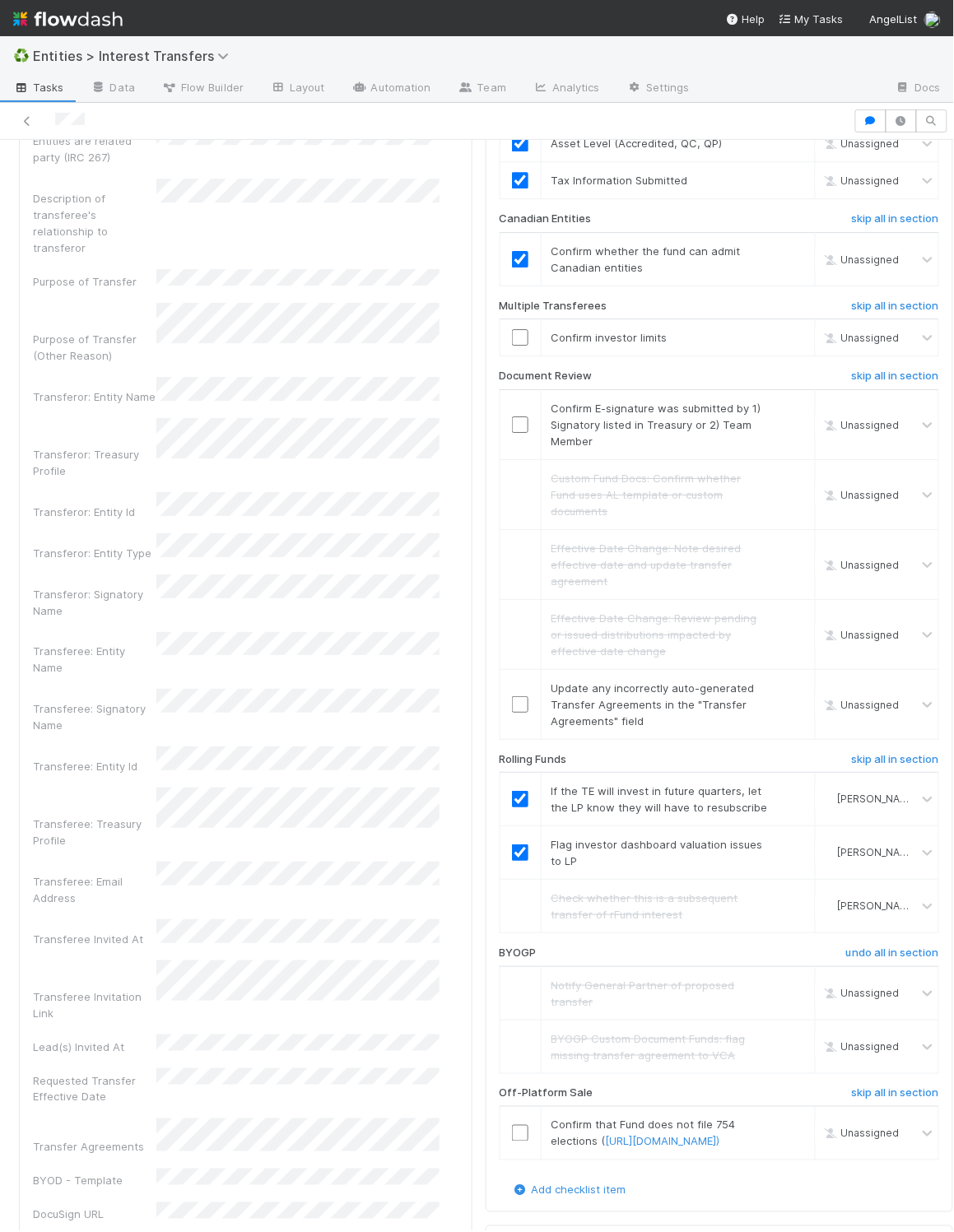
scroll to position [2617, 0]
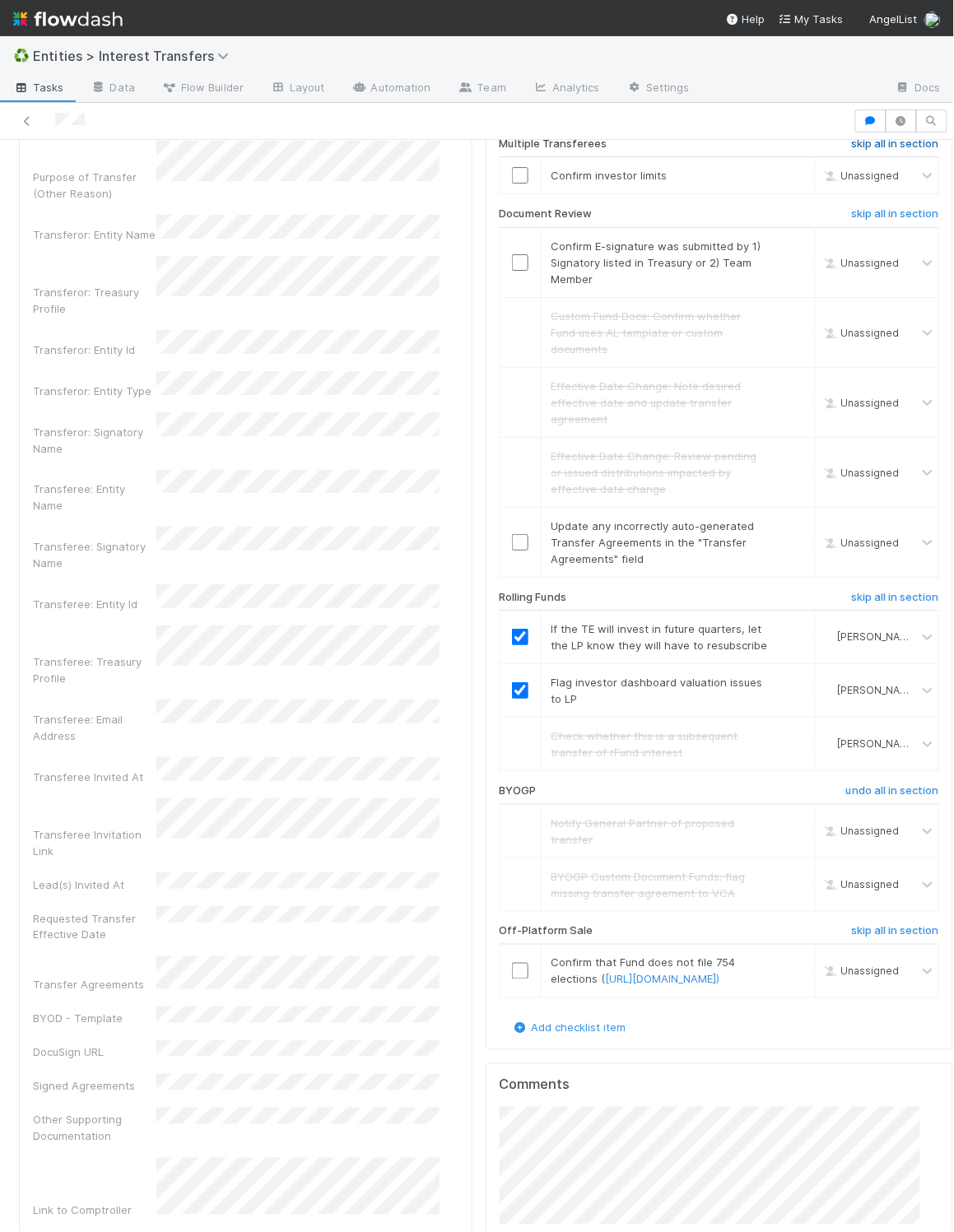
click at [851, 150] on h6 "skip all in section" at bounding box center [895, 143] width 88 height 13
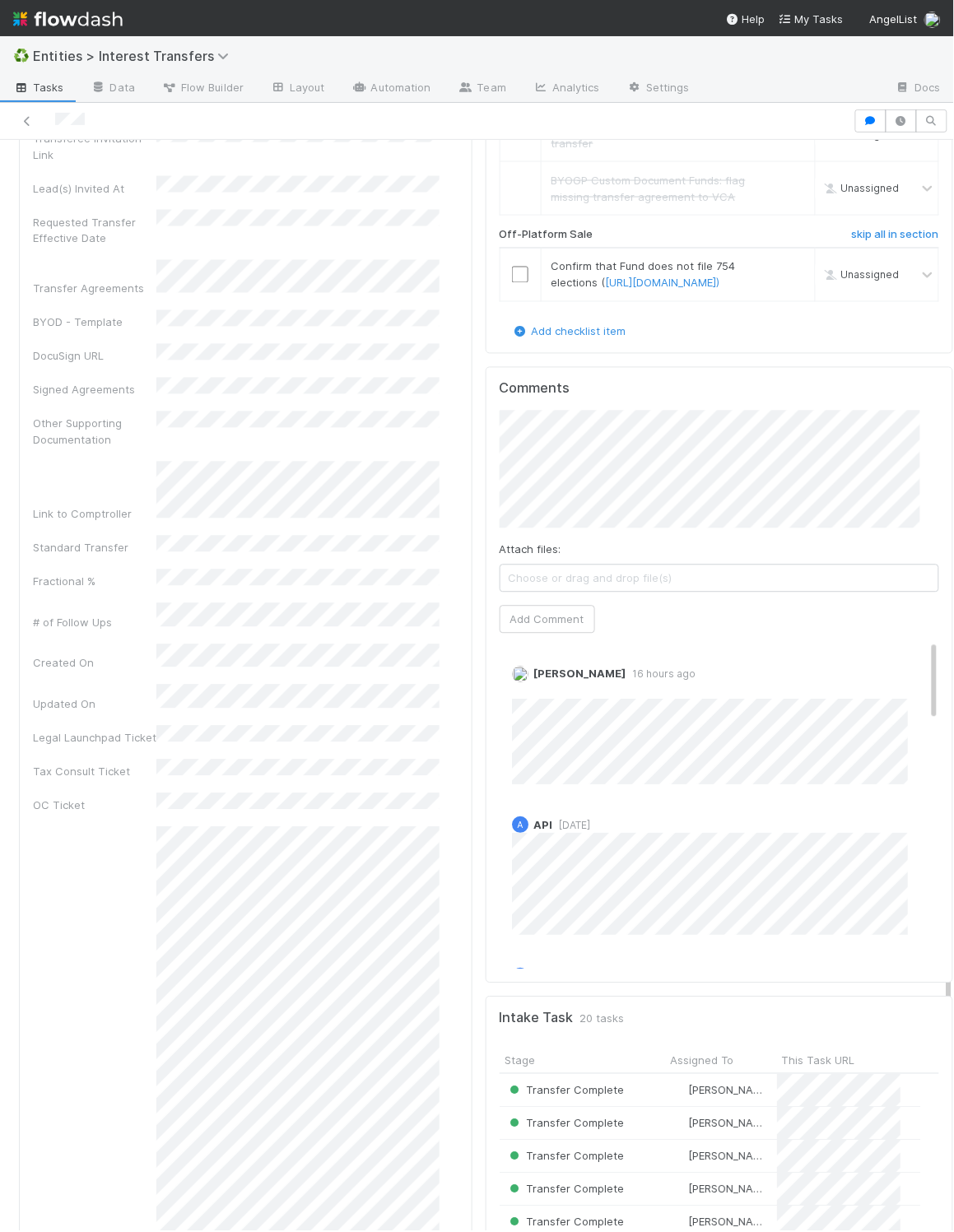
scroll to position [3571, 0]
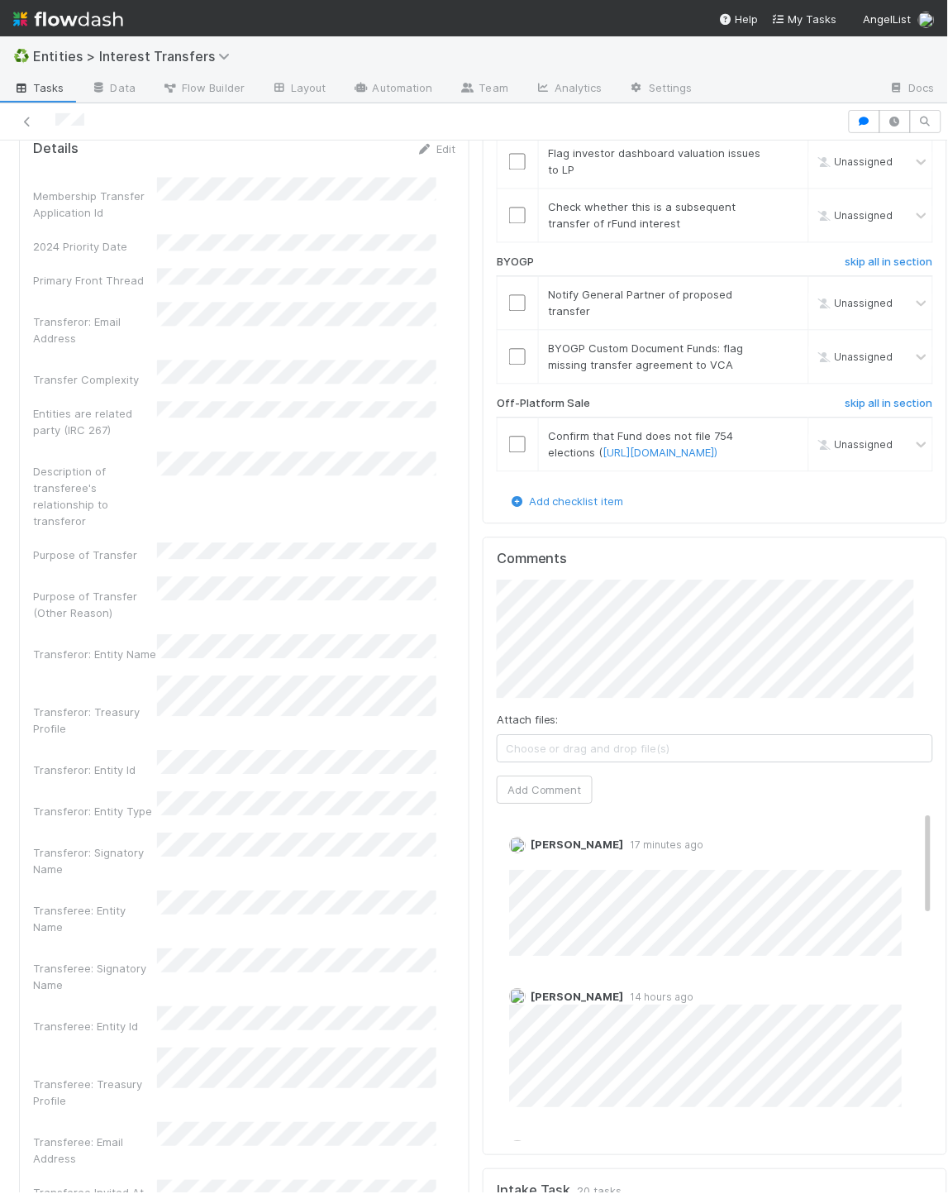
scroll to position [3206, 0]
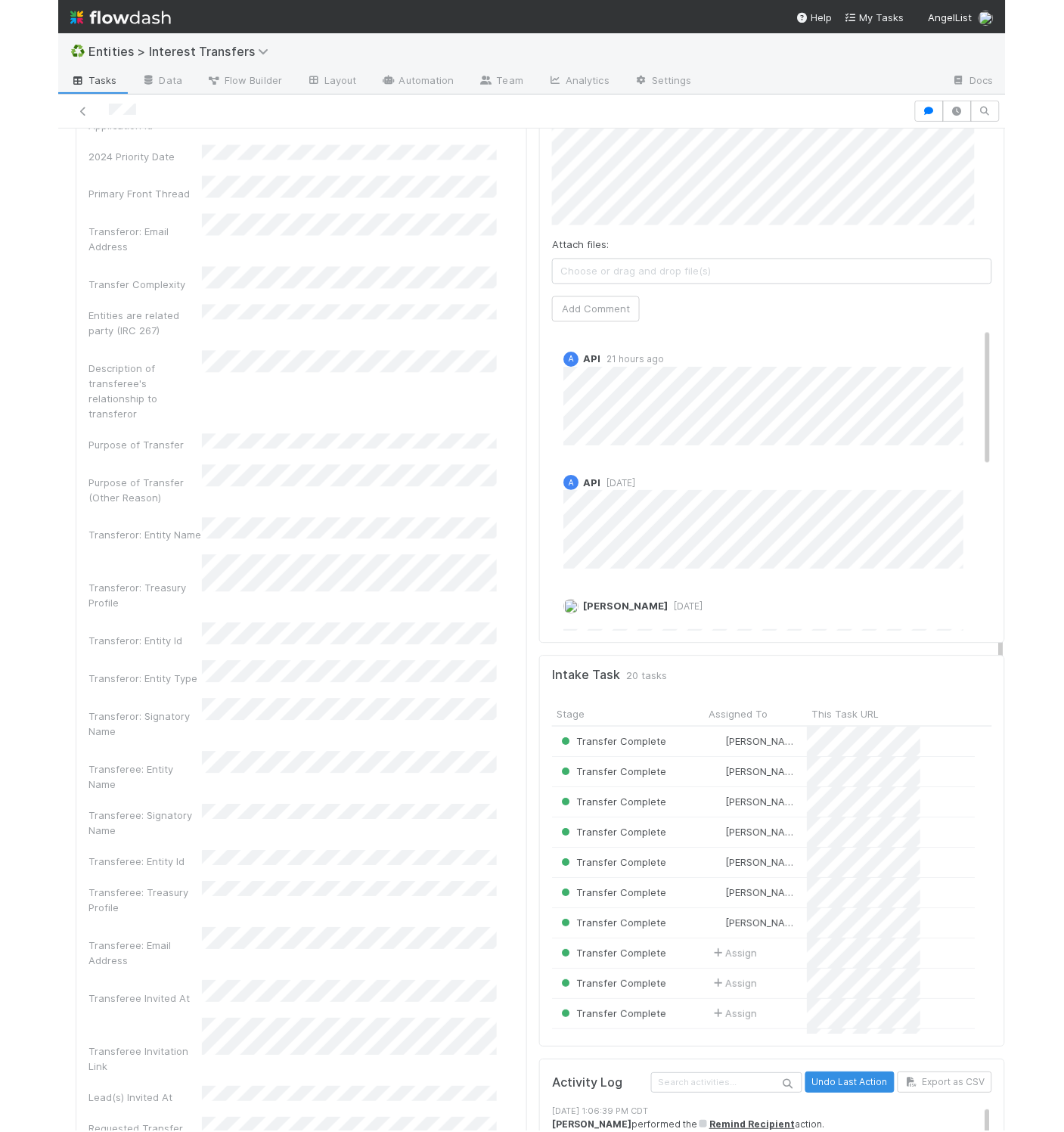
scroll to position [469, 0]
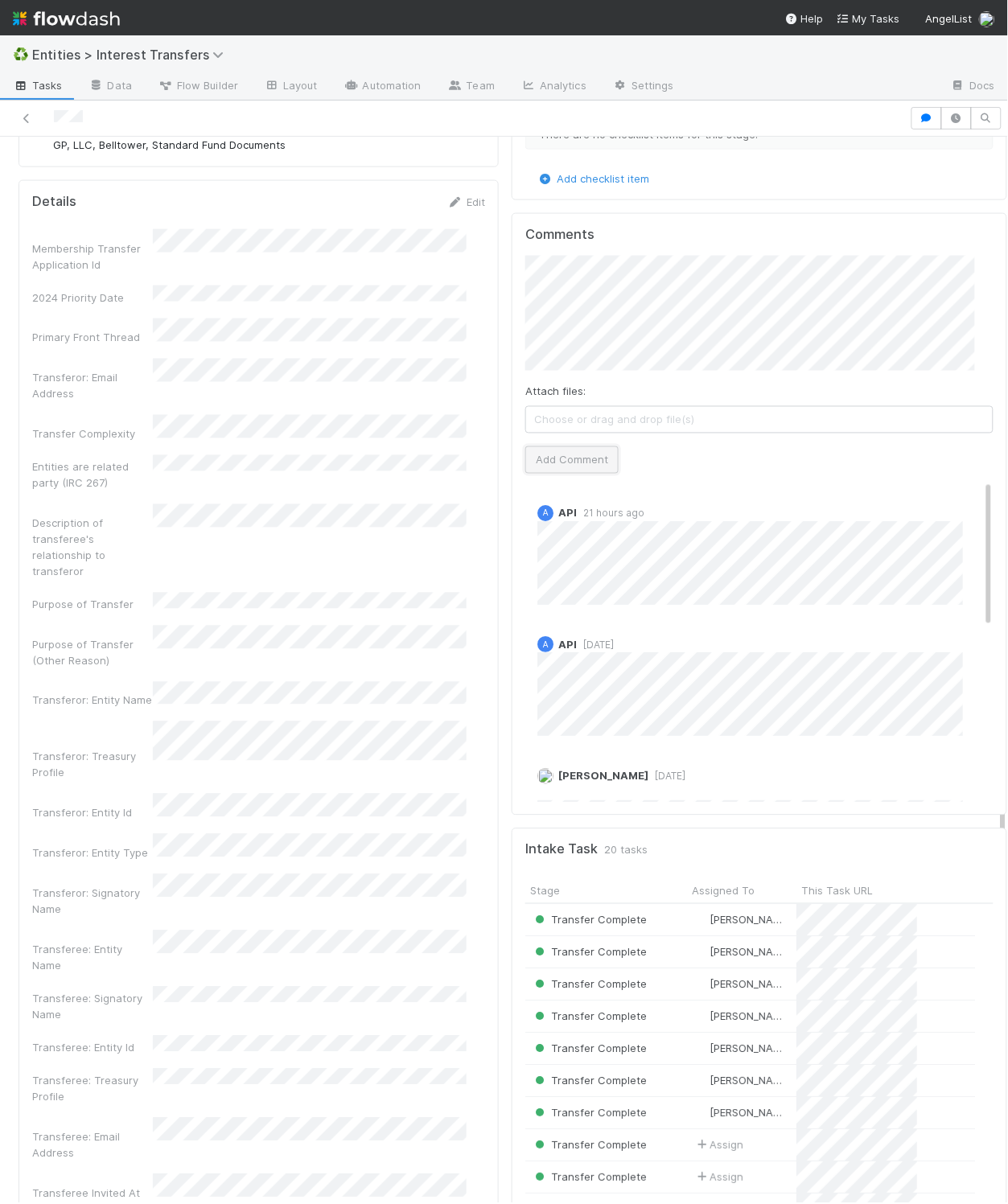
click at [573, 466] on button "Add Comment" at bounding box center [572, 460] width 93 height 27
click at [461, 196] on div "Details Edit Membership Transfer Application Id 2024 Priority Date Primary Fron…" at bounding box center [258, 1166] width 480 height 1972
click at [457, 208] on link "Edit" at bounding box center [466, 201] width 38 height 13
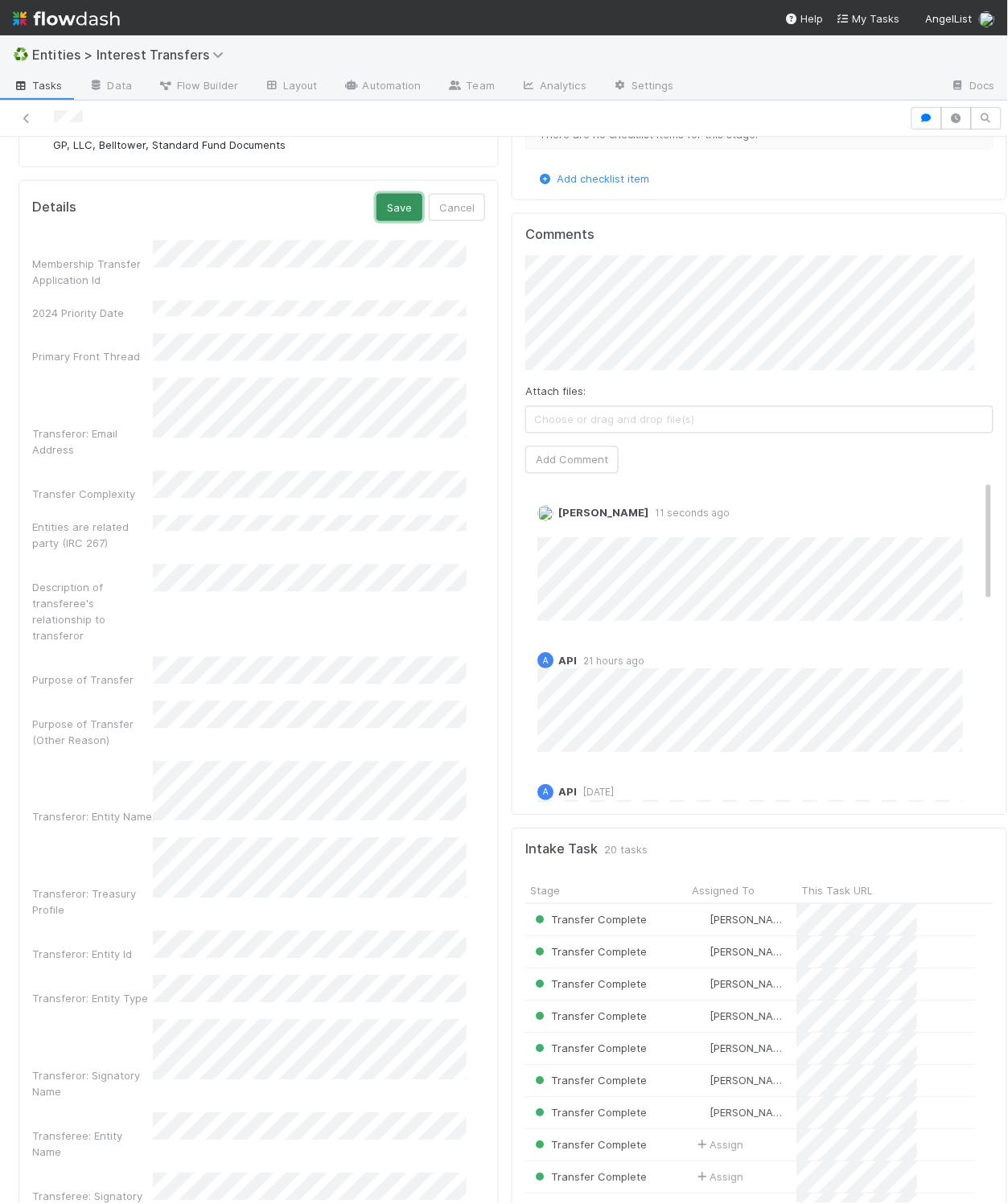
click at [377, 216] on button "Save" at bounding box center [399, 207] width 46 height 27
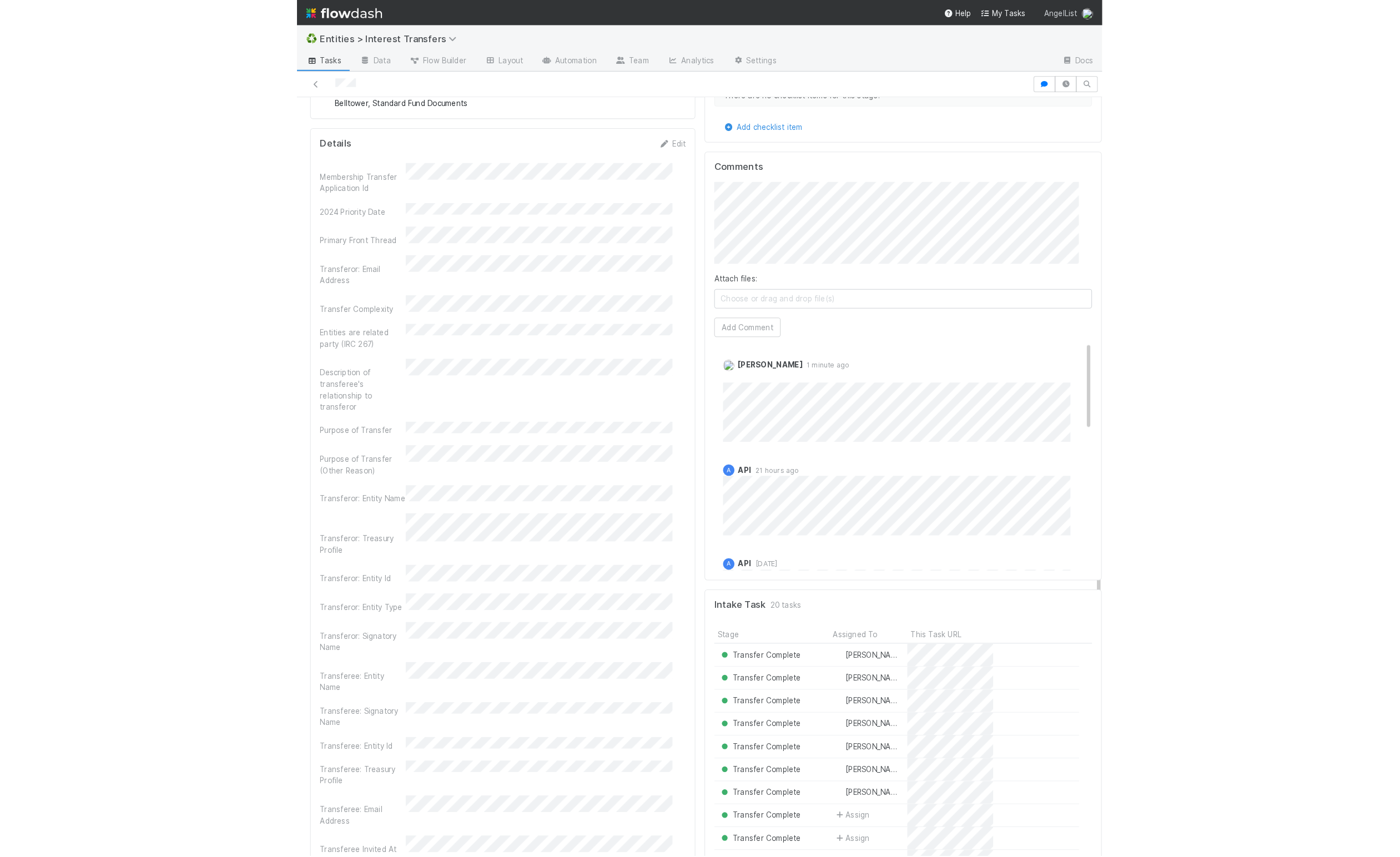
scroll to position [214, 654]
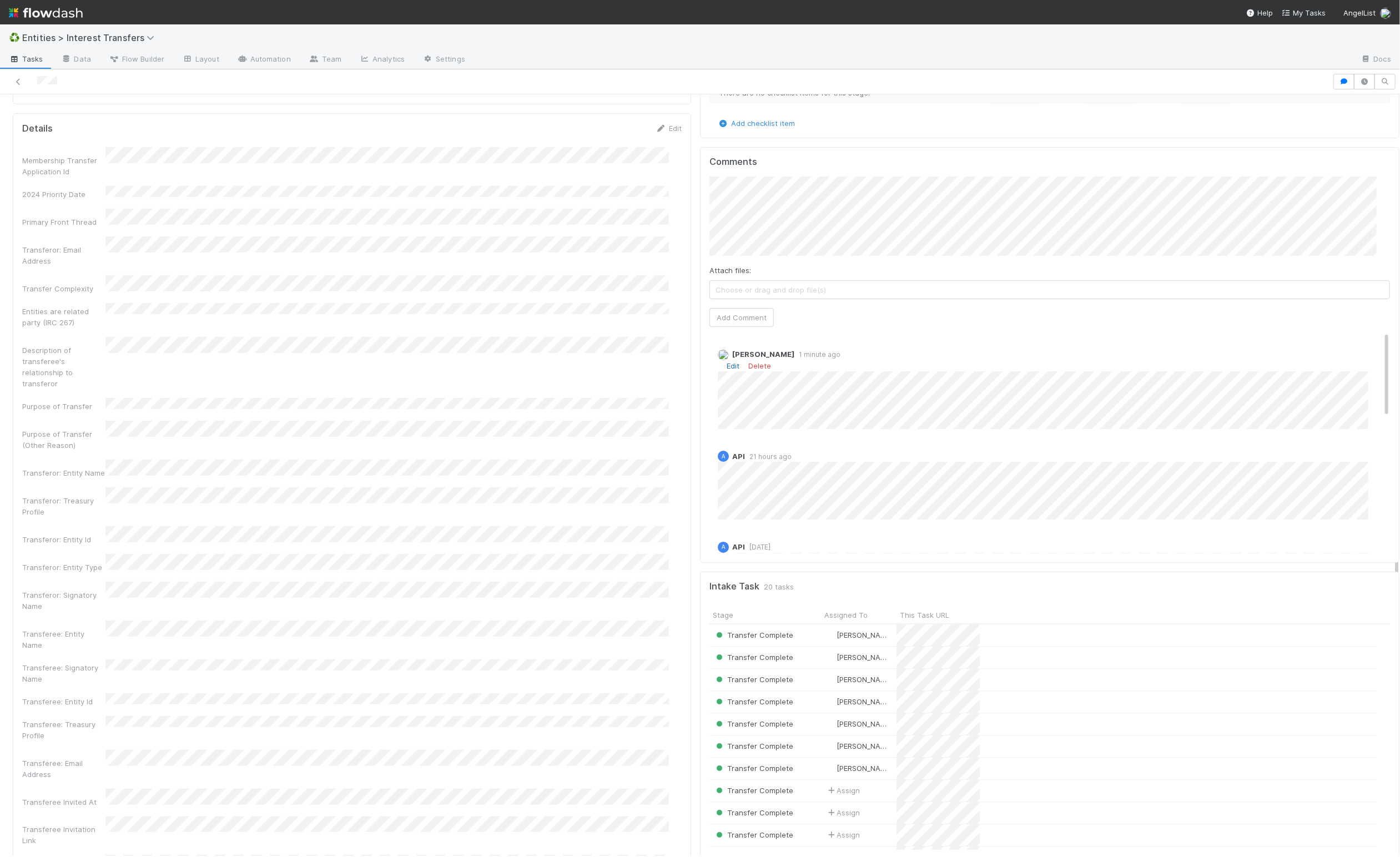
click at [727, 369] on link "Edit" at bounding box center [733, 365] width 13 height 9
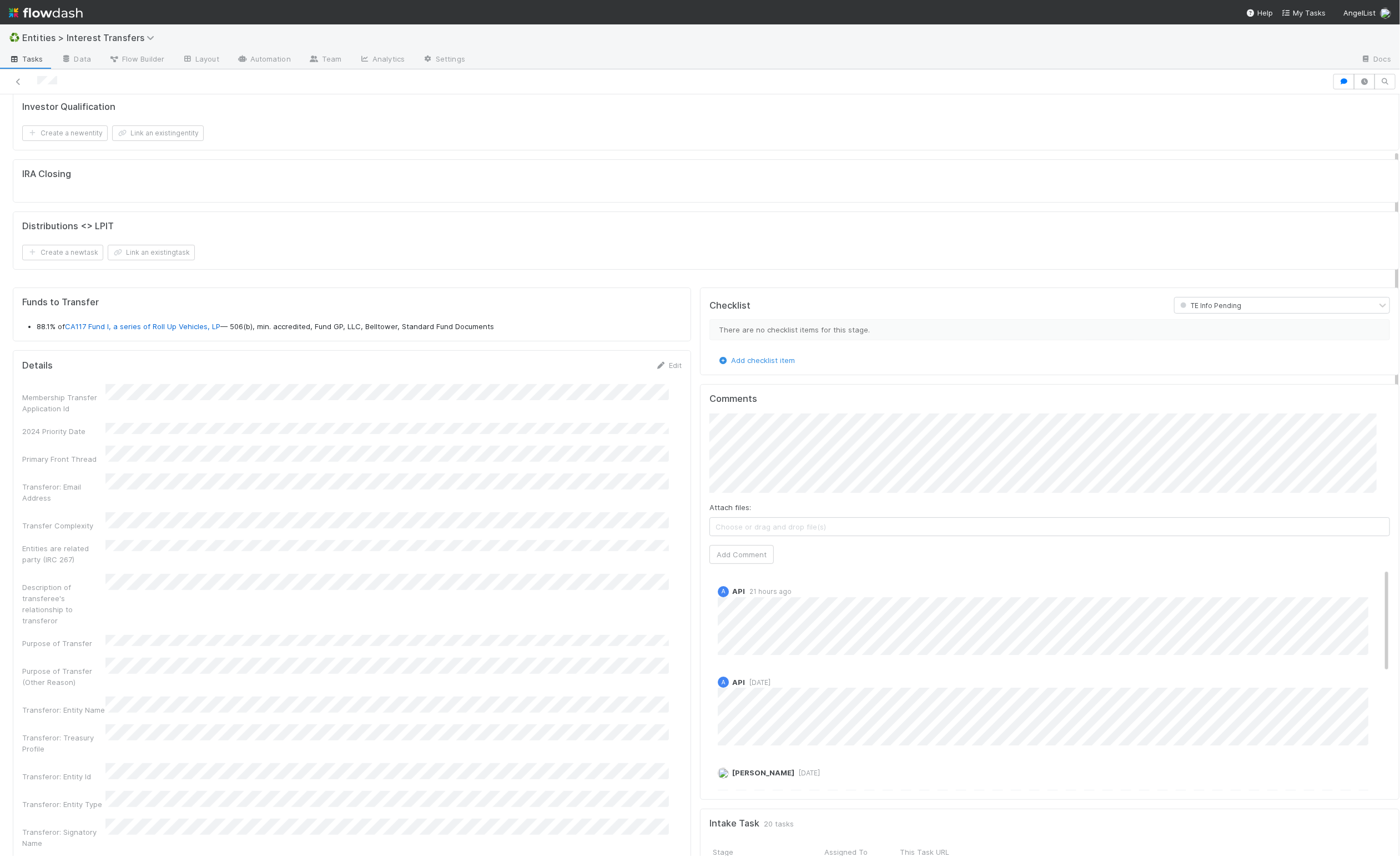
scroll to position [119, 0]
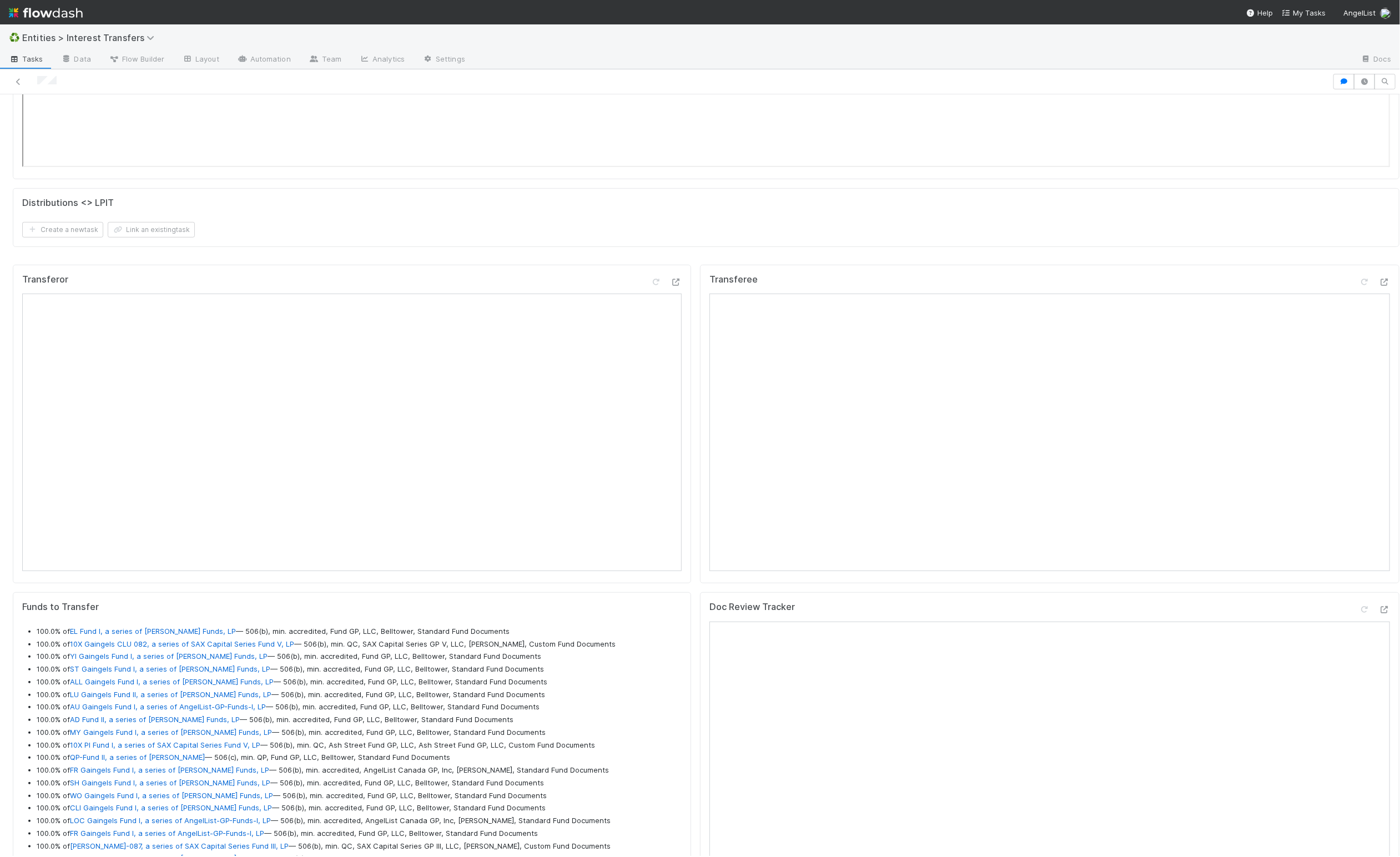
scroll to position [772, 0]
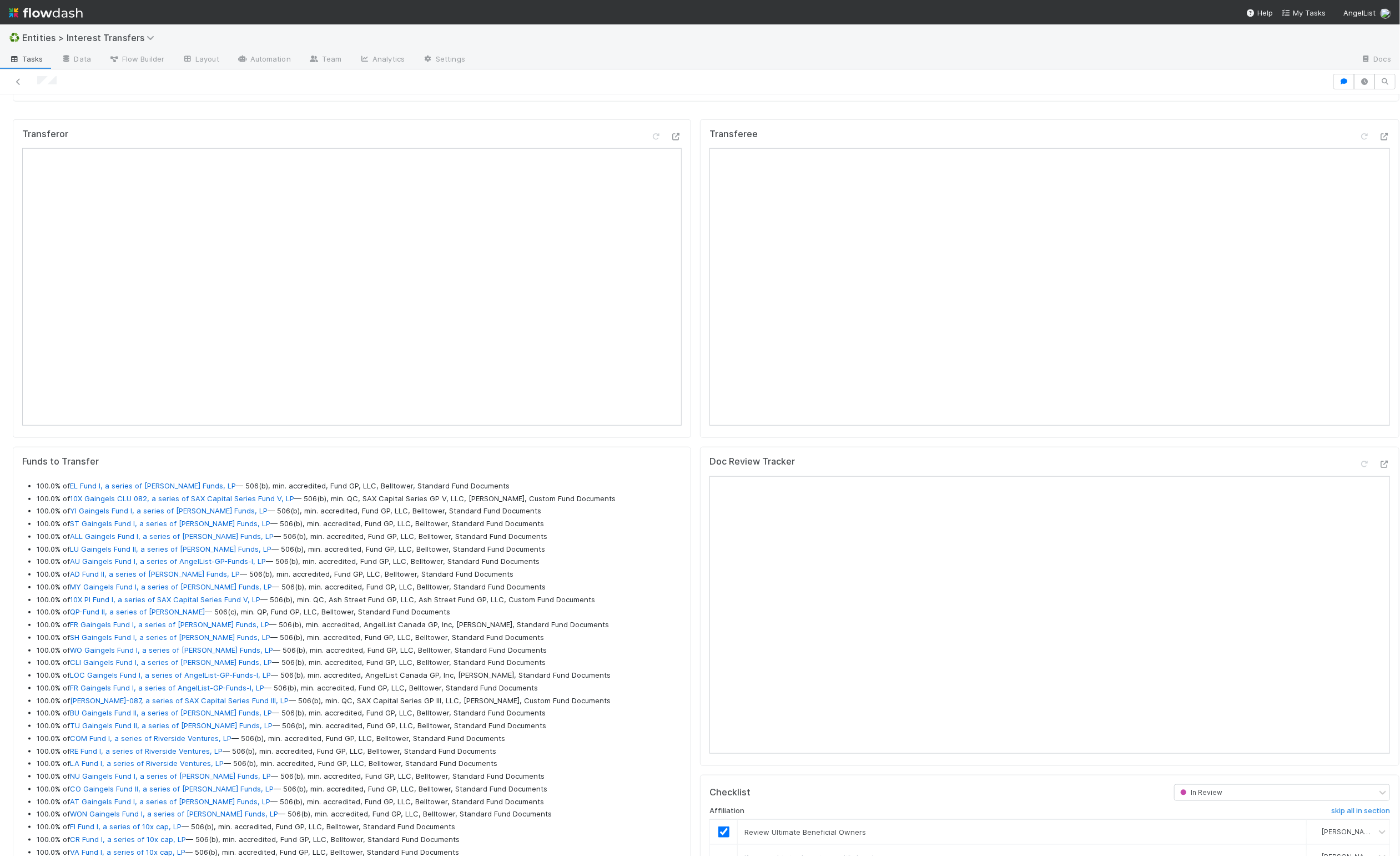
drag, startPoint x: 594, startPoint y: 674, endPoint x: 30, endPoint y: 507, distance: 588.2
copy ul "100.0% of EL Fund I, a series of Zachary Ginsburg Funds, LP — 506(b), min. accr…"
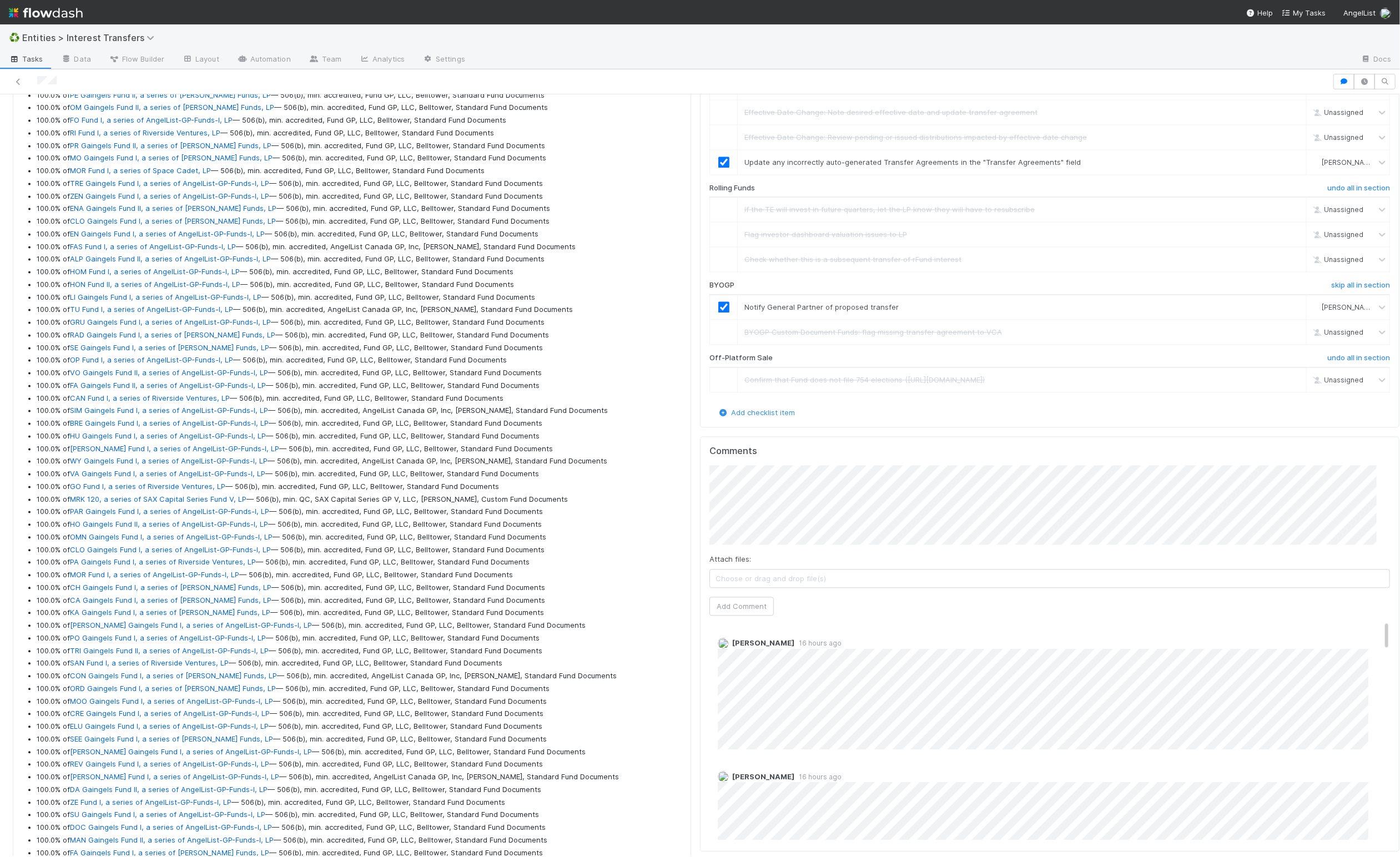
scroll to position [1799, 0]
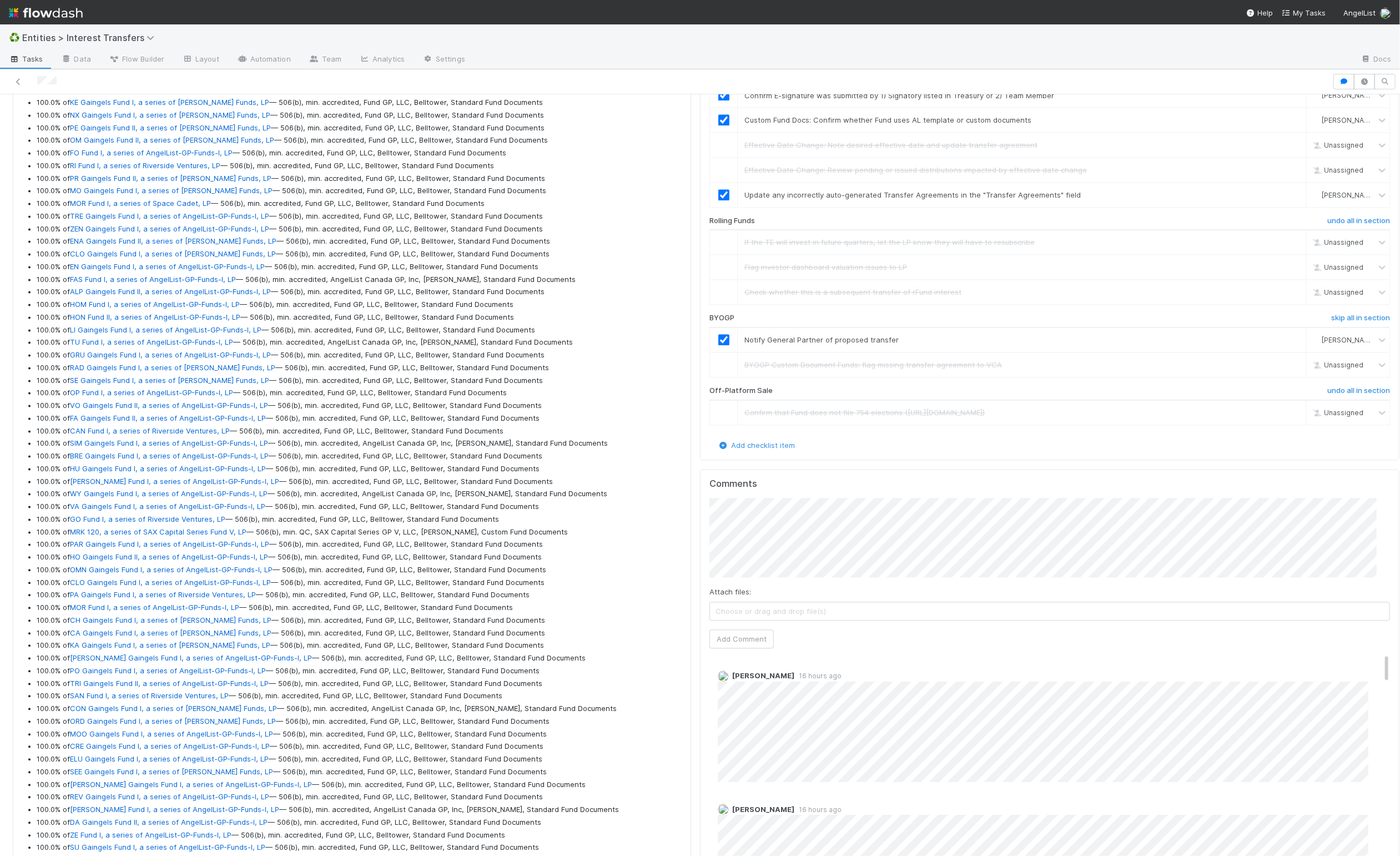
click at [700, 574] on div "Comments Attach files: Choose or drag and drop file(s) Add Comment Archit Dhar …" at bounding box center [1049, 677] width 699 height 416
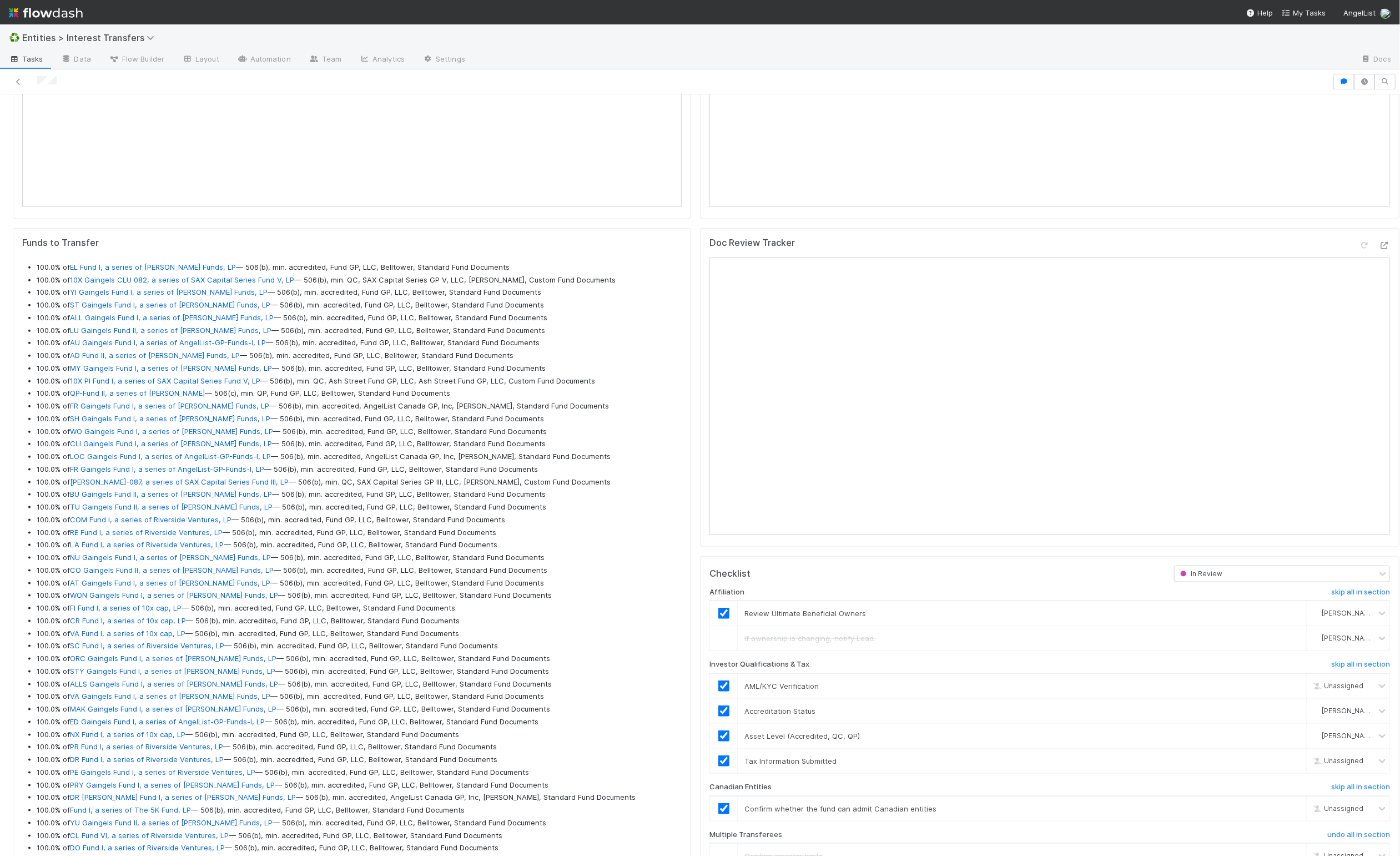
scroll to position [0, 0]
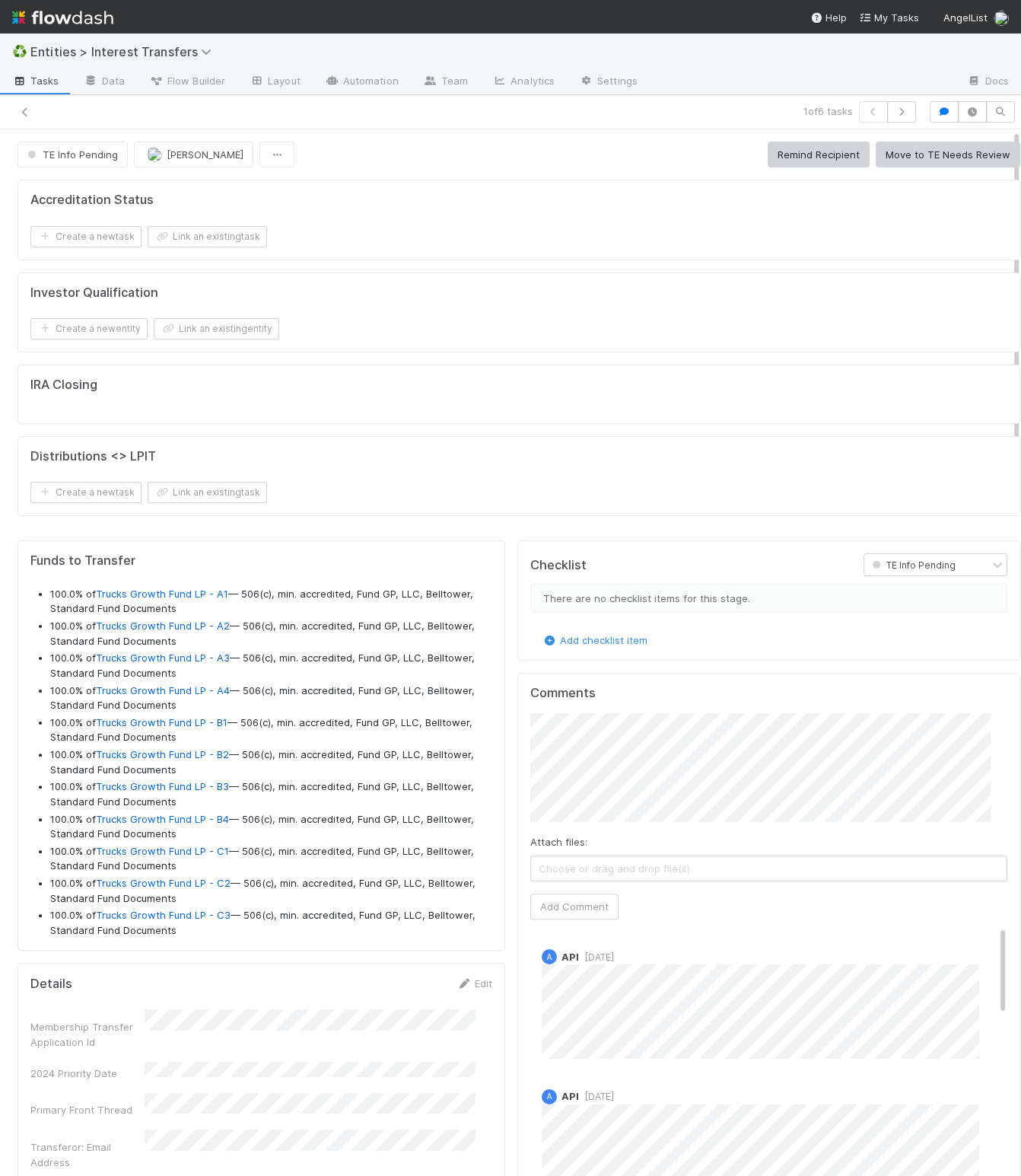
scroll to position [293, 443]
